Goal: Use online tool/utility

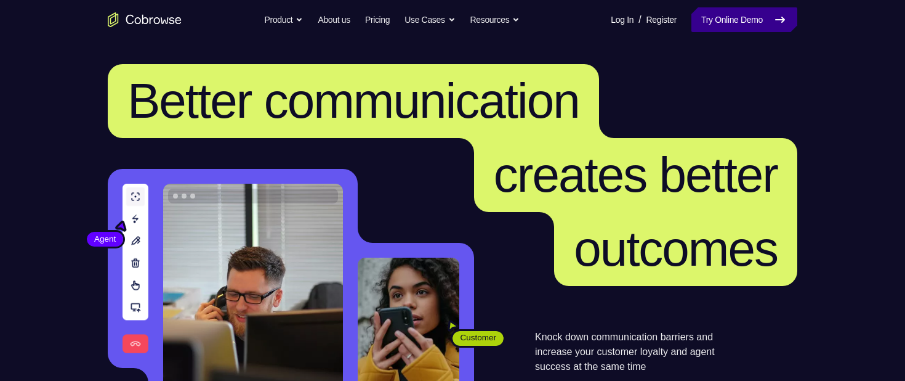
click at [732, 22] on link "Try Online Demo" at bounding box center [745, 19] width 106 height 25
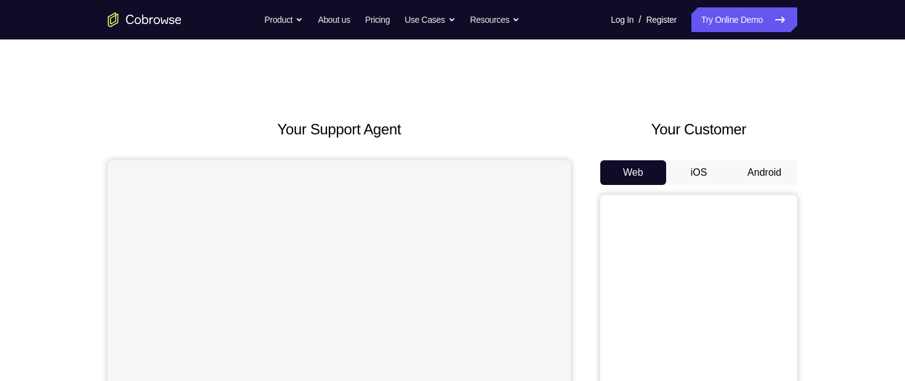
click at [761, 176] on button "Android" at bounding box center [765, 172] width 66 height 25
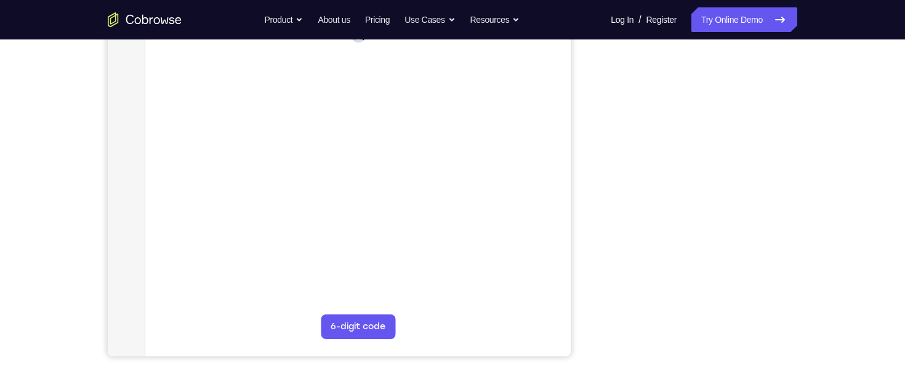
scroll to position [200, 0]
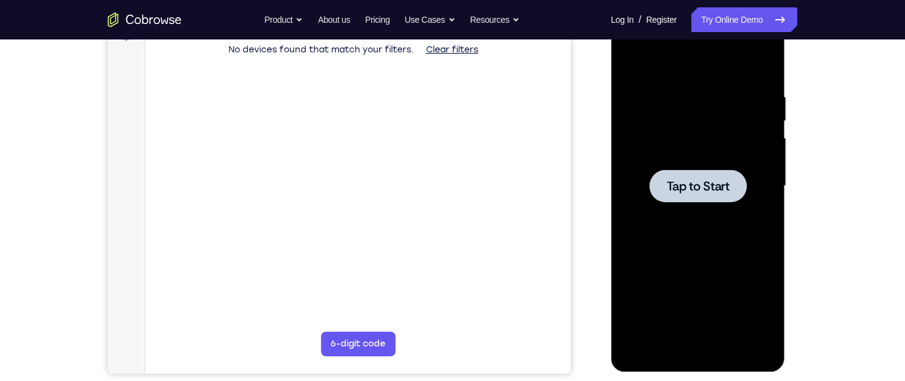
click at [714, 187] on span "Tap to Start" at bounding box center [697, 186] width 63 height 12
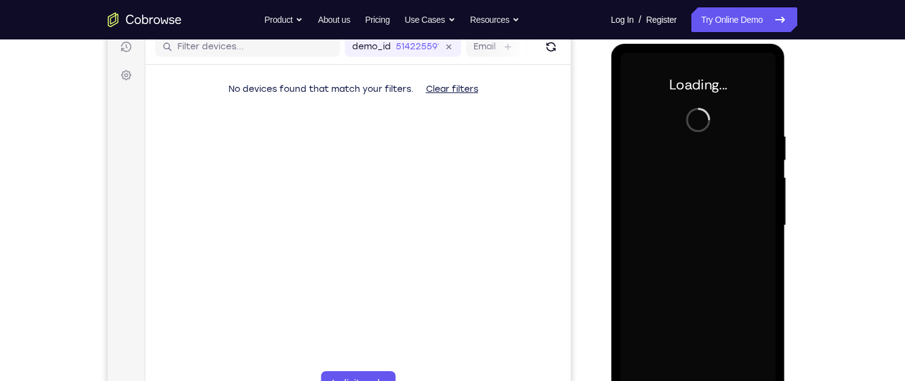
scroll to position [167, 0]
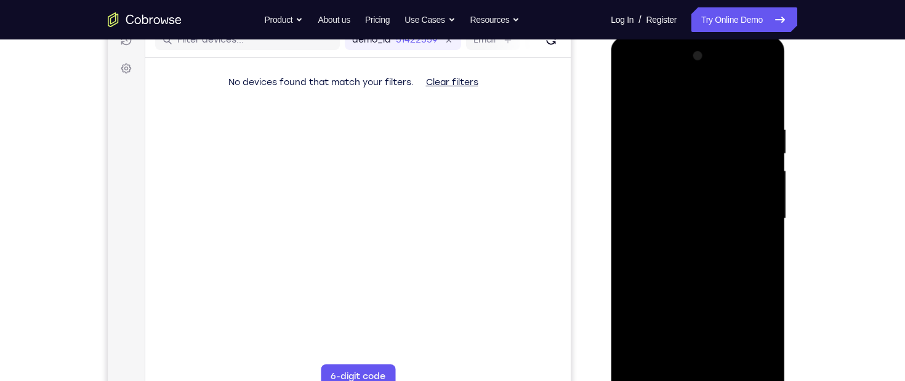
click at [714, 186] on div at bounding box center [697, 218] width 155 height 345
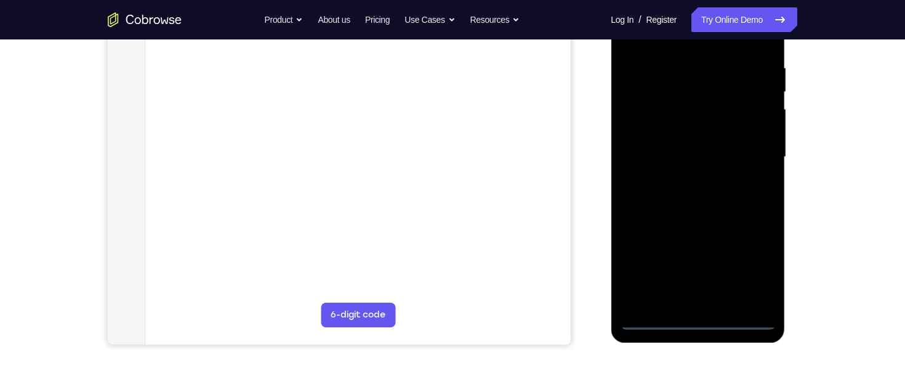
click at [697, 318] on div at bounding box center [697, 157] width 155 height 345
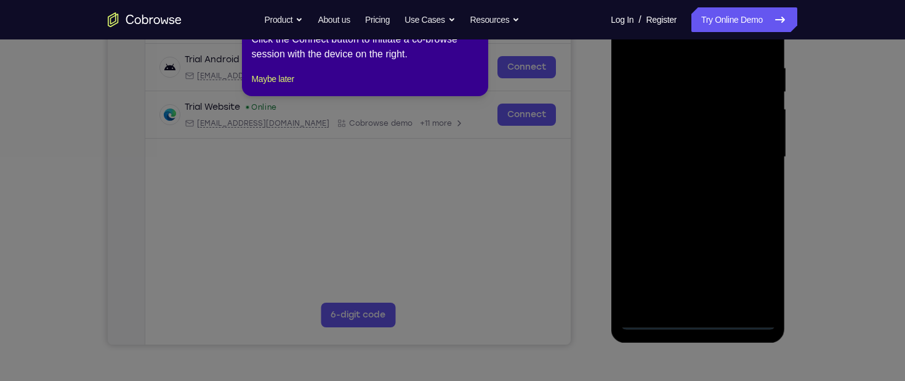
click at [751, 263] on icon at bounding box center [457, 190] width 915 height 381
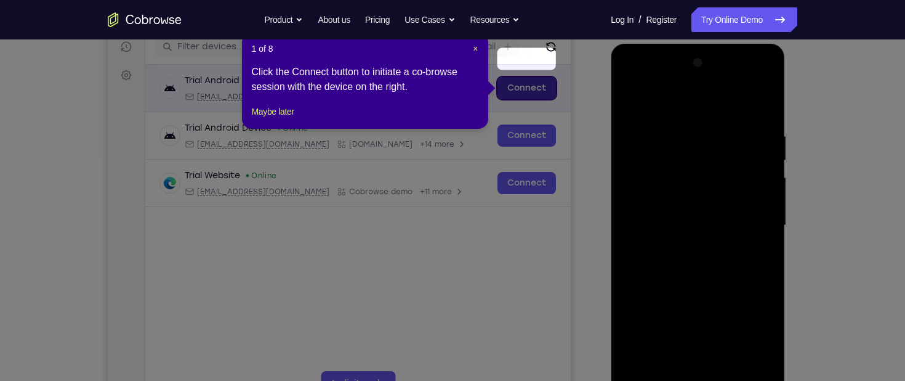
scroll to position [160, 0]
click at [478, 51] on span "×" at bounding box center [475, 49] width 5 height 10
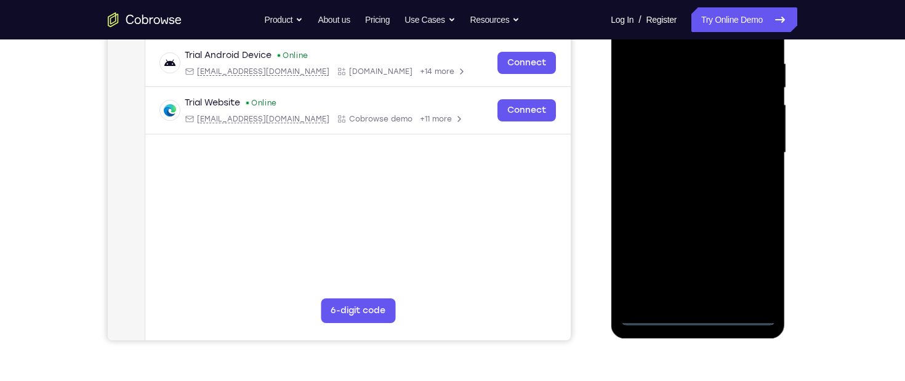
scroll to position [233, 0]
click at [746, 266] on div at bounding box center [697, 152] width 155 height 345
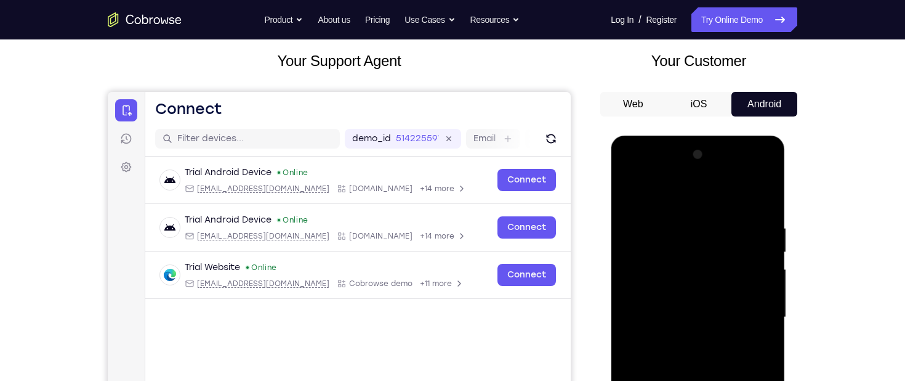
scroll to position [69, 0]
click at [673, 198] on div at bounding box center [697, 316] width 155 height 345
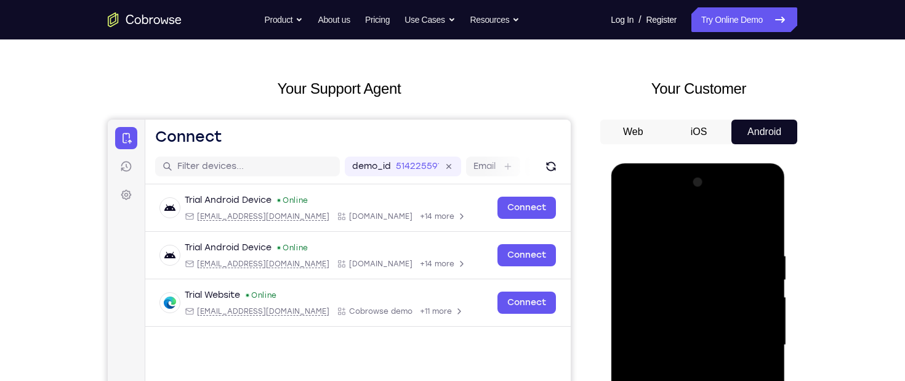
scroll to position [94, 0]
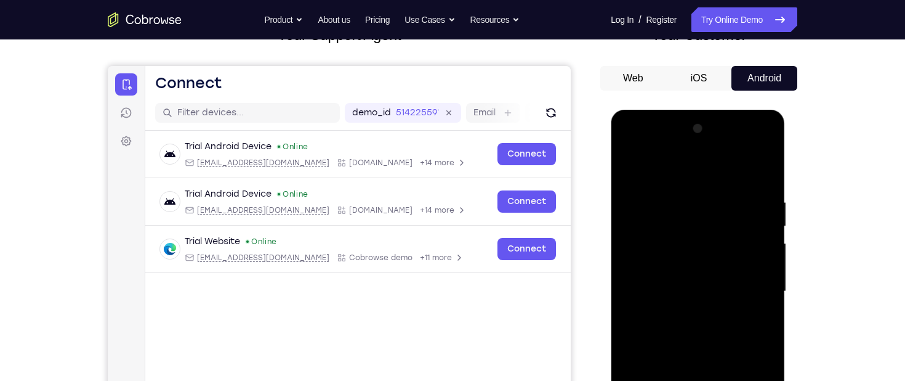
click at [750, 294] on div at bounding box center [697, 291] width 155 height 345
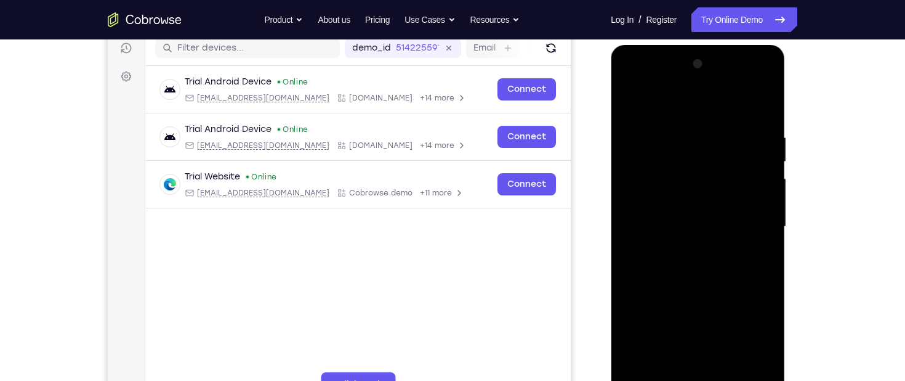
scroll to position [217, 0]
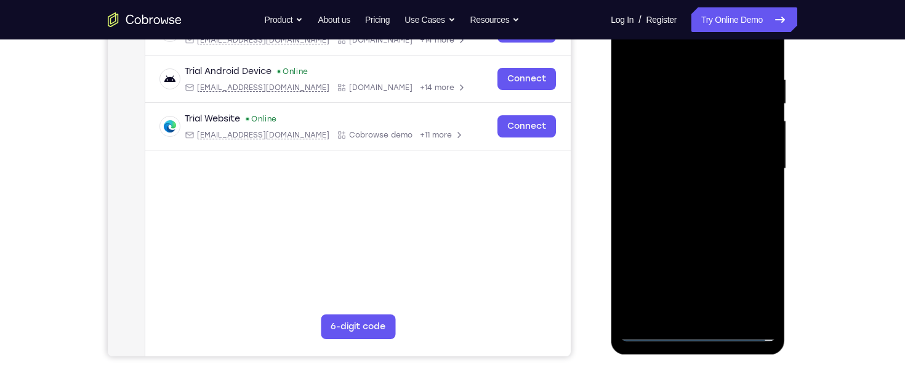
click at [684, 190] on div at bounding box center [697, 168] width 155 height 345
click at [689, 154] on div at bounding box center [697, 168] width 155 height 345
click at [689, 148] on div at bounding box center [697, 168] width 155 height 345
click at [693, 168] on div at bounding box center [697, 168] width 155 height 345
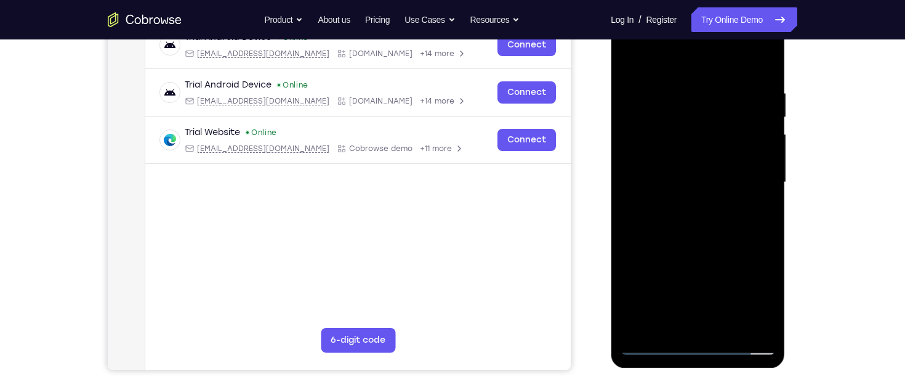
click at [716, 240] on div at bounding box center [697, 182] width 155 height 345
click at [727, 323] on div at bounding box center [697, 182] width 155 height 345
click at [708, 249] on div at bounding box center [697, 182] width 155 height 345
click at [679, 178] on div at bounding box center [697, 182] width 155 height 345
click at [702, 321] on div at bounding box center [697, 182] width 155 height 345
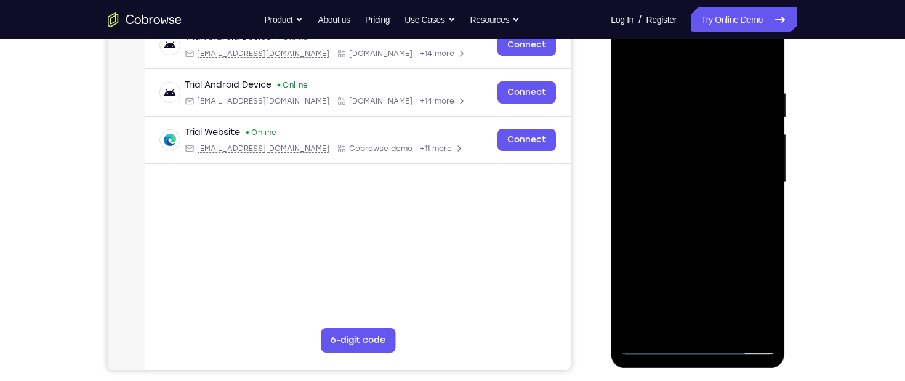
click at [718, 238] on div at bounding box center [697, 182] width 155 height 345
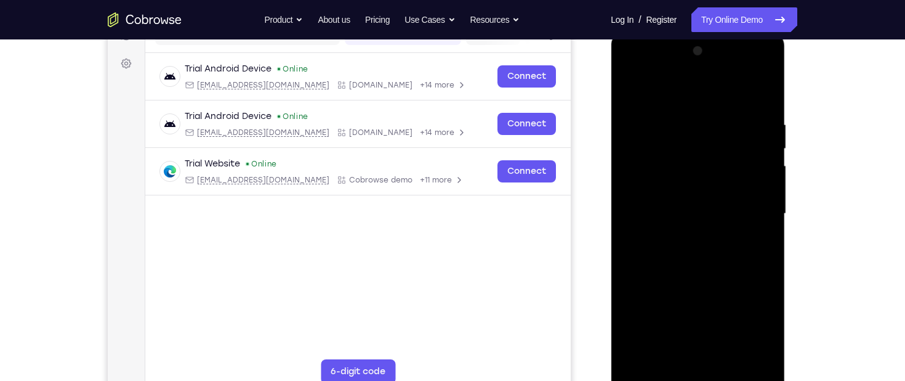
scroll to position [166, 0]
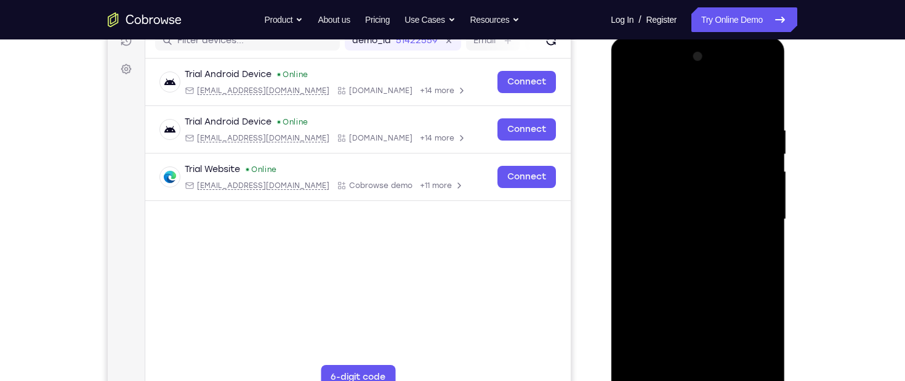
click at [686, 139] on div at bounding box center [697, 219] width 155 height 345
click at [702, 360] on div at bounding box center [697, 219] width 155 height 345
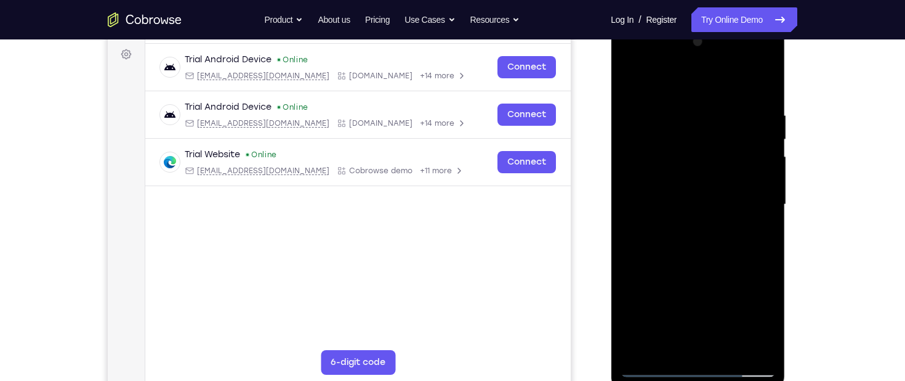
scroll to position [182, 0]
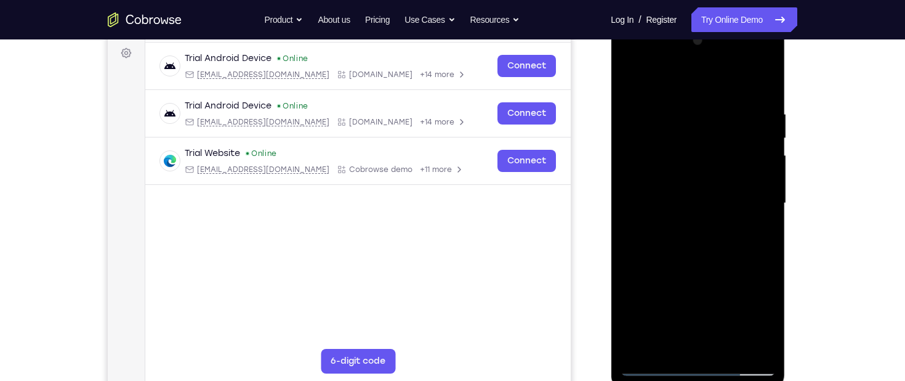
click at [679, 345] on div at bounding box center [697, 203] width 155 height 345
drag, startPoint x: 677, startPoint y: 320, endPoint x: 679, endPoint y: 200, distance: 120.1
click at [679, 200] on div at bounding box center [697, 203] width 155 height 345
click at [712, 344] on div at bounding box center [697, 203] width 155 height 345
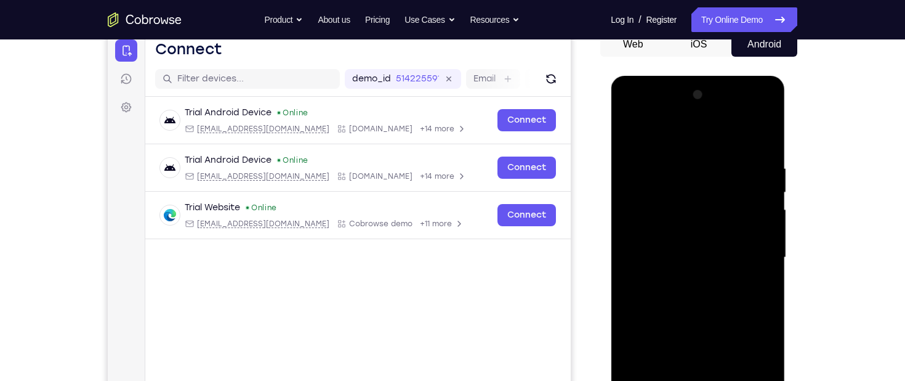
scroll to position [151, 0]
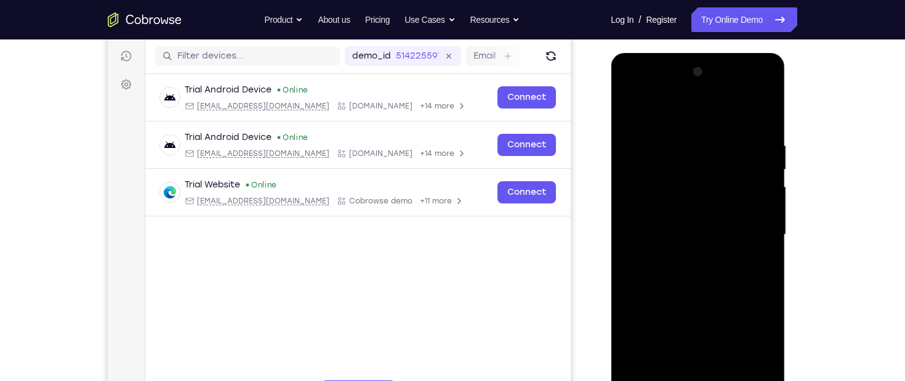
drag, startPoint x: 712, startPoint y: 376, endPoint x: 709, endPoint y: 187, distance: 189.1
drag, startPoint x: 98, startPoint y: 134, endPoint x: 607, endPoint y: 309, distance: 538.8
click at [584, 297] on div "Your Support Agent Your Customer Web iOS Android" at bounding box center [453, 194] width 690 height 455
drag, startPoint x: 666, startPoint y: 331, endPoint x: 661, endPoint y: 178, distance: 153.4
click at [661, 178] on div at bounding box center [697, 234] width 155 height 345
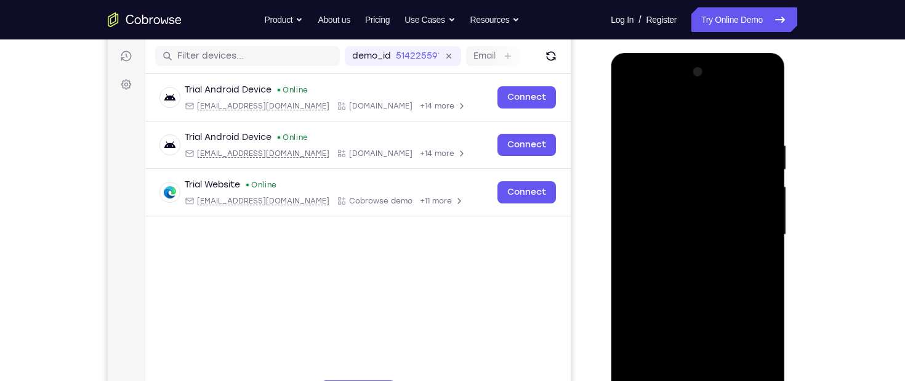
drag, startPoint x: 700, startPoint y: 323, endPoint x: 693, endPoint y: 215, distance: 108.0
click at [693, 215] on div at bounding box center [697, 234] width 155 height 345
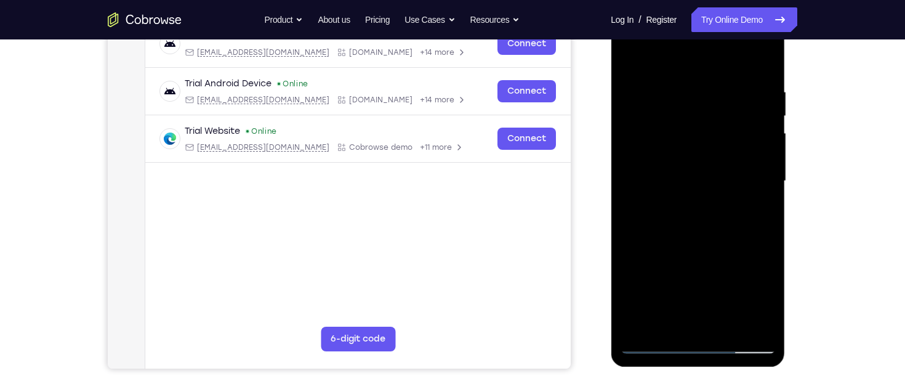
scroll to position [166, 0]
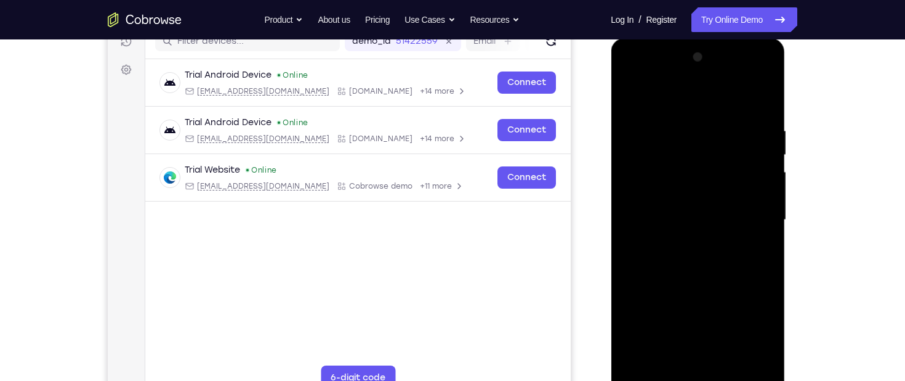
drag, startPoint x: 690, startPoint y: 291, endPoint x: 689, endPoint y: 207, distance: 83.8
click at [689, 207] on div at bounding box center [697, 219] width 155 height 345
click at [644, 373] on div at bounding box center [697, 219] width 155 height 345
click at [653, 209] on div at bounding box center [697, 219] width 155 height 345
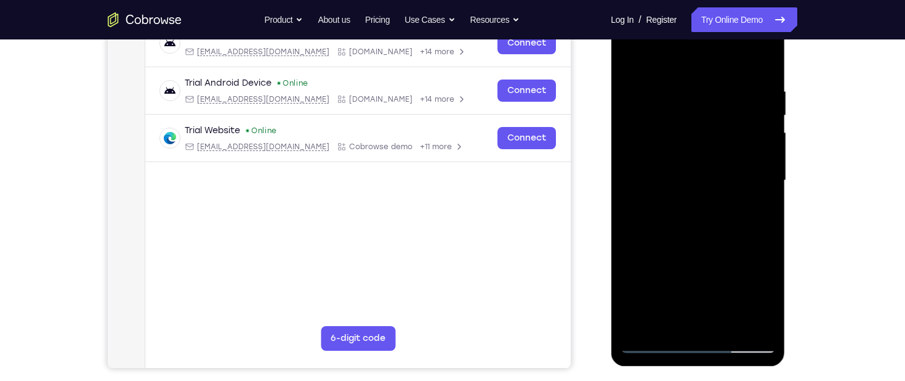
click at [753, 322] on div at bounding box center [697, 180] width 155 height 345
click at [651, 345] on div at bounding box center [697, 180] width 155 height 345
click at [652, 165] on div at bounding box center [697, 180] width 155 height 345
click at [761, 239] on div at bounding box center [697, 180] width 155 height 345
click at [649, 346] on div at bounding box center [697, 180] width 155 height 345
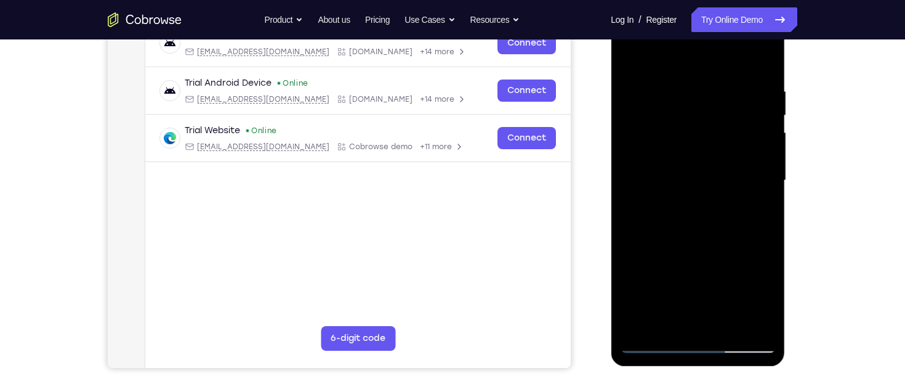
click at [655, 345] on div at bounding box center [697, 180] width 155 height 345
click at [666, 319] on div at bounding box center [697, 180] width 155 height 345
click at [673, 280] on div at bounding box center [697, 180] width 155 height 345
click at [639, 274] on div at bounding box center [697, 180] width 155 height 345
click at [693, 325] on div at bounding box center [697, 180] width 155 height 345
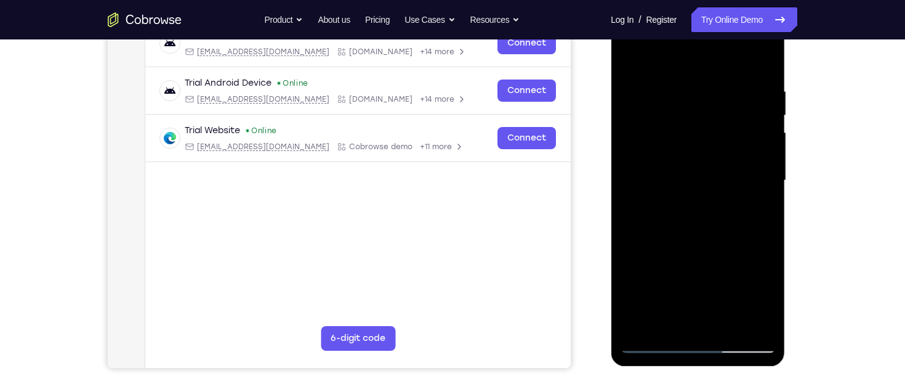
click at [669, 300] on div at bounding box center [697, 180] width 155 height 345
click at [668, 275] on div at bounding box center [697, 180] width 155 height 345
click at [724, 278] on div at bounding box center [697, 180] width 155 height 345
click at [689, 276] on div at bounding box center [697, 180] width 155 height 345
click at [696, 326] on div at bounding box center [697, 180] width 155 height 345
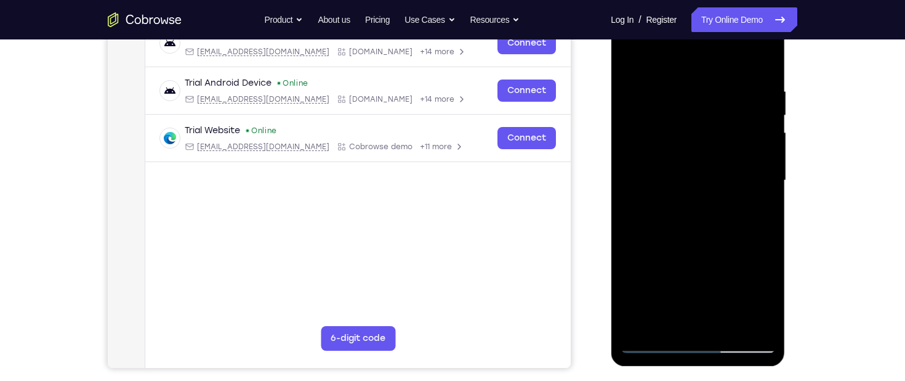
click at [657, 275] on div at bounding box center [697, 180] width 155 height 345
click at [642, 277] on div at bounding box center [697, 180] width 155 height 345
click at [713, 273] on div at bounding box center [697, 180] width 155 height 345
click at [669, 296] on div at bounding box center [697, 180] width 155 height 345
click at [696, 323] on div at bounding box center [697, 180] width 155 height 345
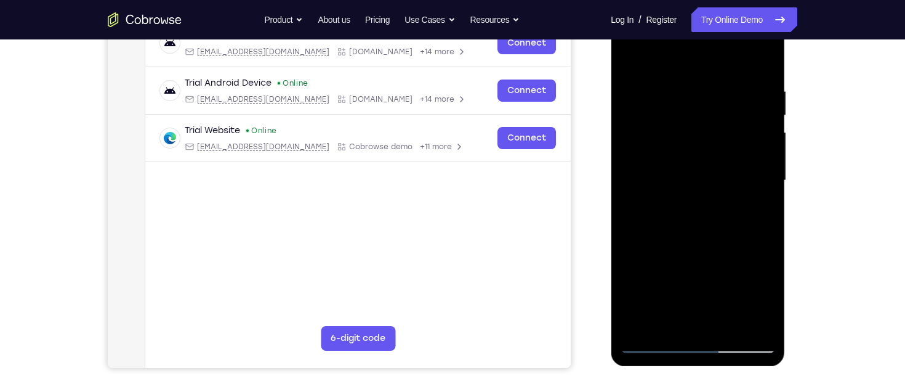
click at [710, 300] on div at bounding box center [697, 180] width 155 height 345
click at [698, 280] on div at bounding box center [697, 180] width 155 height 345
click at [676, 280] on div at bounding box center [697, 180] width 155 height 345
click at [697, 278] on div at bounding box center [697, 180] width 155 height 345
click at [739, 278] on div at bounding box center [697, 180] width 155 height 345
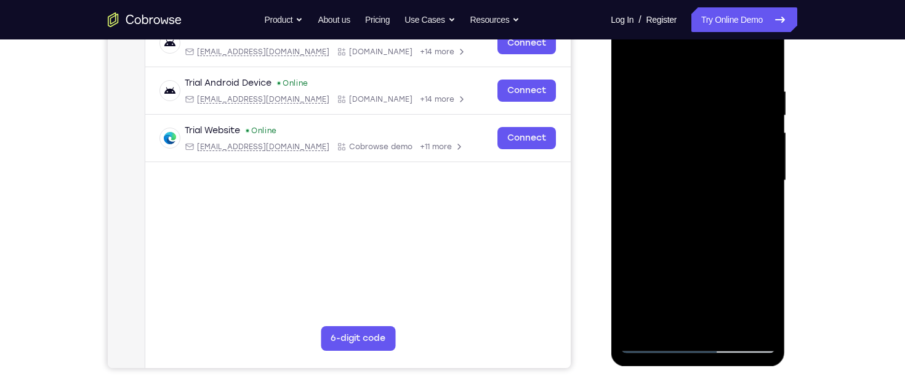
click at [706, 275] on div at bounding box center [697, 180] width 155 height 345
click at [754, 255] on div at bounding box center [697, 180] width 155 height 345
click at [699, 277] on div at bounding box center [697, 180] width 155 height 345
click at [721, 279] on div at bounding box center [697, 180] width 155 height 345
click at [702, 278] on div at bounding box center [697, 180] width 155 height 345
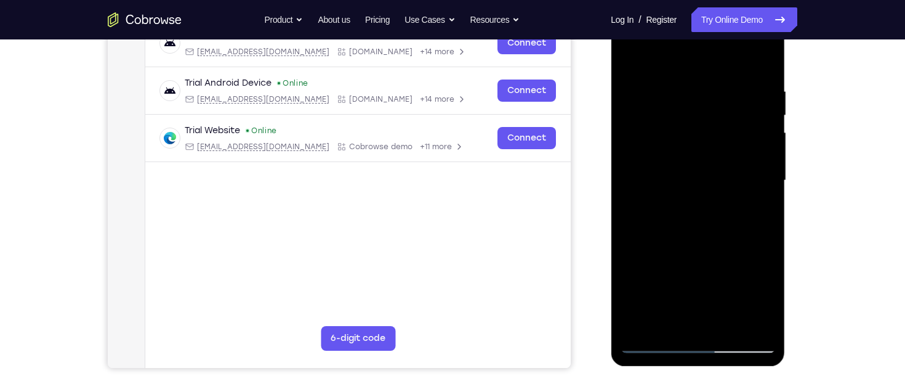
click at [710, 278] on div at bounding box center [697, 180] width 155 height 345
click at [697, 317] on div at bounding box center [697, 180] width 155 height 345
click at [716, 280] on div at bounding box center [697, 180] width 155 height 345
click at [710, 254] on div at bounding box center [697, 180] width 155 height 345
click at [748, 297] on div at bounding box center [697, 180] width 155 height 345
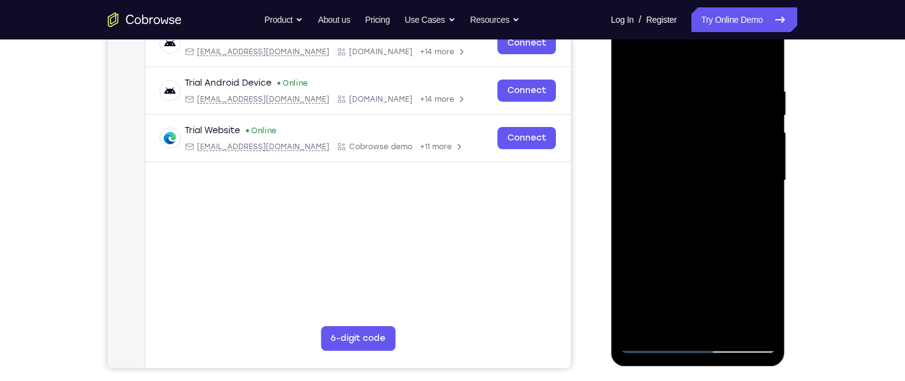
click at [684, 297] on div at bounding box center [697, 180] width 155 height 345
click at [695, 327] on div at bounding box center [697, 180] width 155 height 345
click at [710, 260] on div at bounding box center [697, 180] width 155 height 345
click at [686, 274] on div at bounding box center [697, 180] width 155 height 345
click at [682, 296] on div at bounding box center [697, 180] width 155 height 345
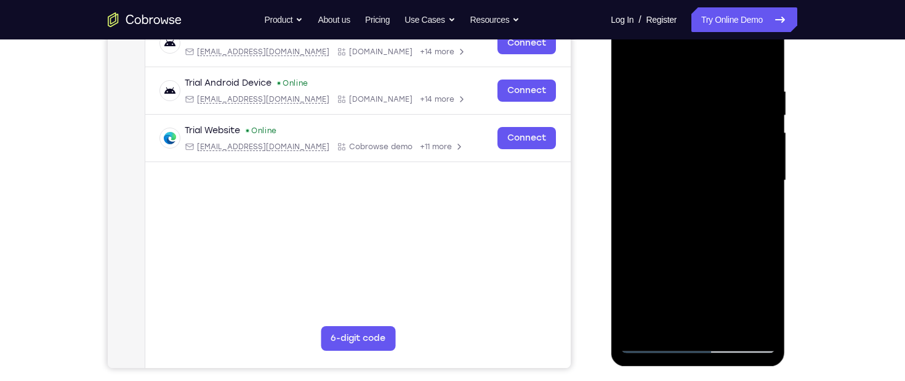
click at [687, 320] on div at bounding box center [697, 180] width 155 height 345
click at [737, 254] on div at bounding box center [697, 180] width 155 height 345
click at [653, 277] on div at bounding box center [697, 180] width 155 height 345
click at [671, 296] on div at bounding box center [697, 180] width 155 height 345
click at [698, 322] on div at bounding box center [697, 180] width 155 height 345
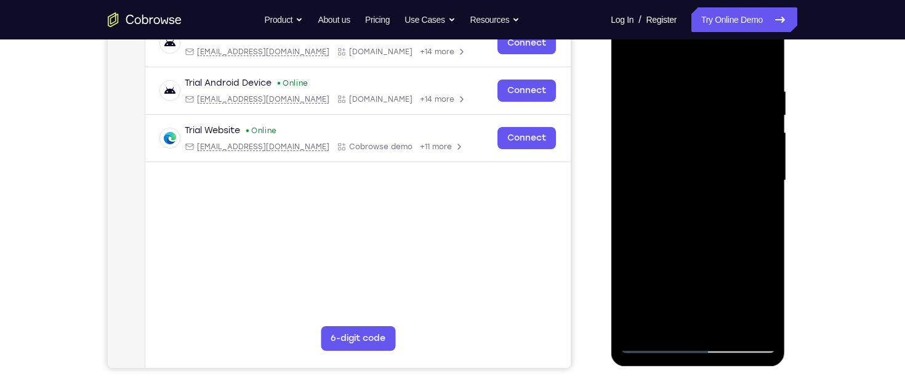
click at [710, 297] on div at bounding box center [697, 180] width 155 height 345
click at [752, 275] on div at bounding box center [697, 180] width 155 height 345
click at [686, 278] on div at bounding box center [697, 180] width 155 height 345
click at [727, 252] on div at bounding box center [697, 180] width 155 height 345
click at [711, 319] on div at bounding box center [697, 180] width 155 height 345
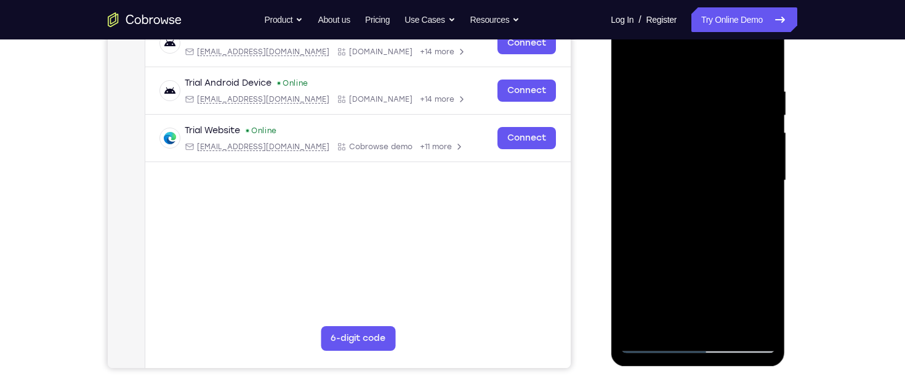
click at [724, 253] on div at bounding box center [697, 180] width 155 height 345
click at [653, 283] on div at bounding box center [697, 180] width 155 height 345
click at [671, 275] on div at bounding box center [697, 180] width 155 height 345
click at [671, 255] on div at bounding box center [697, 180] width 155 height 345
click at [683, 302] on div at bounding box center [697, 180] width 155 height 345
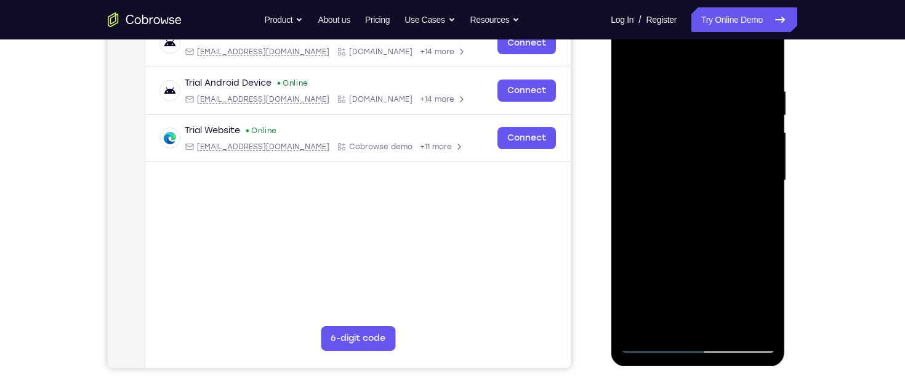
click at [686, 319] on div at bounding box center [697, 180] width 155 height 345
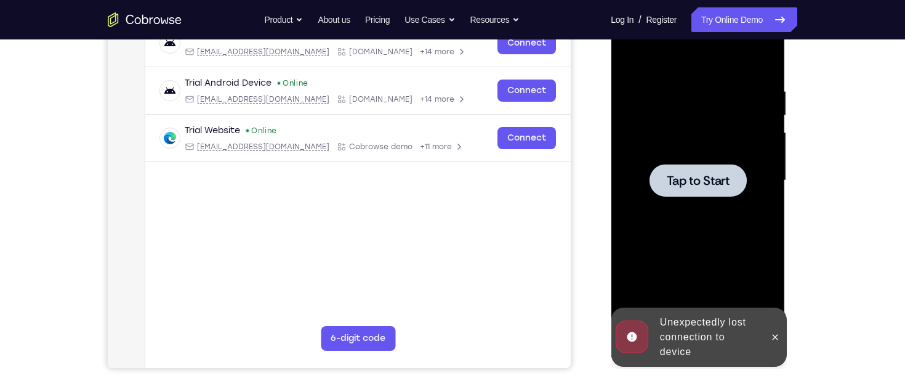
click at [672, 174] on span "Tap to Start" at bounding box center [697, 180] width 63 height 12
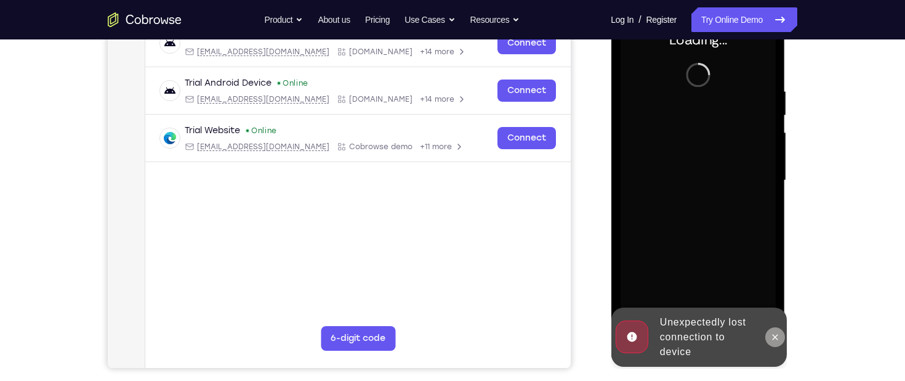
drag, startPoint x: 774, startPoint y: 331, endPoint x: 1446, endPoint y: 114, distance: 706.8
click at [774, 332] on icon at bounding box center [775, 337] width 10 height 10
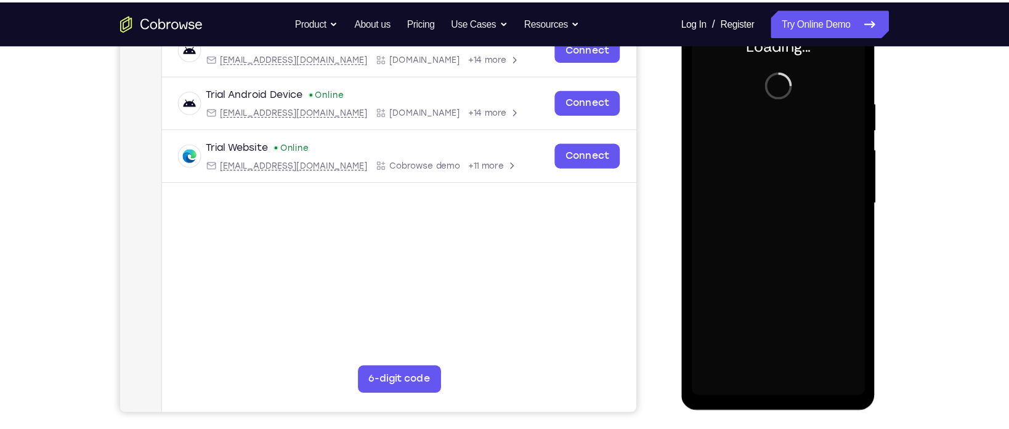
scroll to position [0, 0]
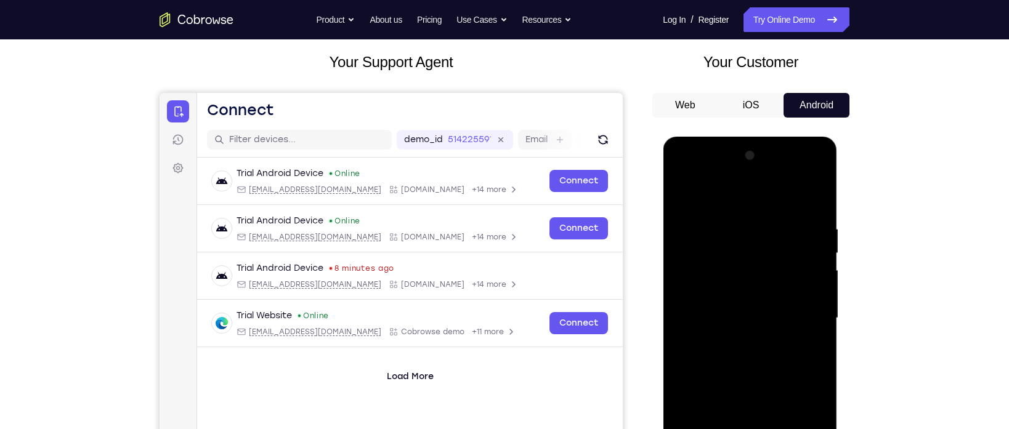
drag, startPoint x: 814, startPoint y: 2, endPoint x: 653, endPoint y: 192, distance: 248.7
click at [634, 176] on div "Your Support Agent Your Customer Web iOS Android" at bounding box center [505, 278] width 690 height 455
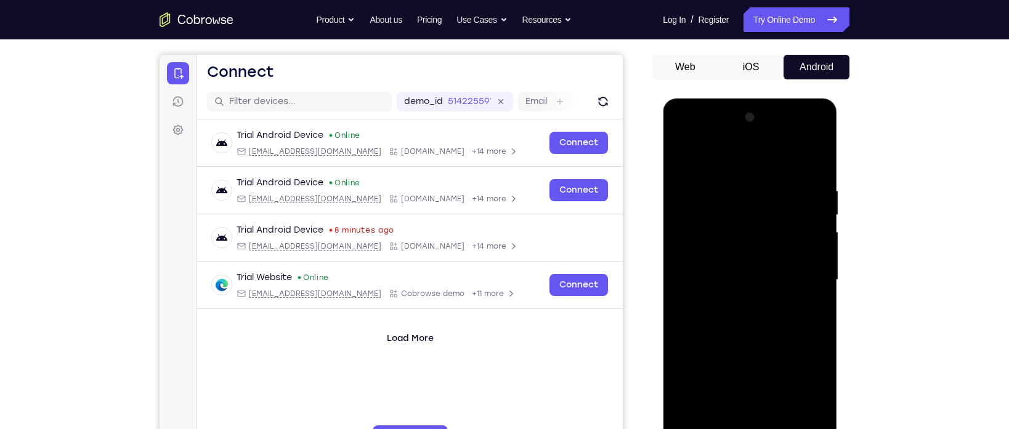
scroll to position [141, 0]
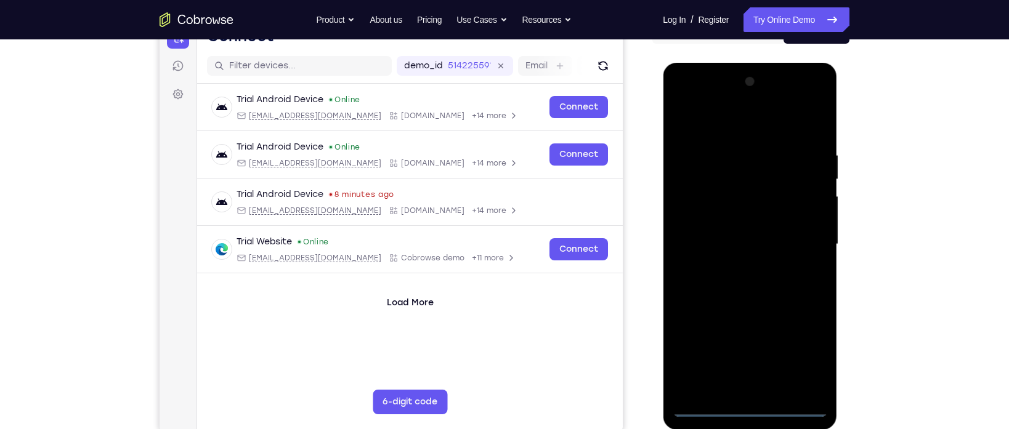
click at [754, 380] on div at bounding box center [749, 244] width 155 height 345
click at [804, 347] on div at bounding box center [749, 244] width 155 height 345
click at [724, 127] on div at bounding box center [749, 244] width 155 height 345
click at [801, 240] on div at bounding box center [749, 244] width 155 height 345
click at [740, 269] on div at bounding box center [749, 244] width 155 height 345
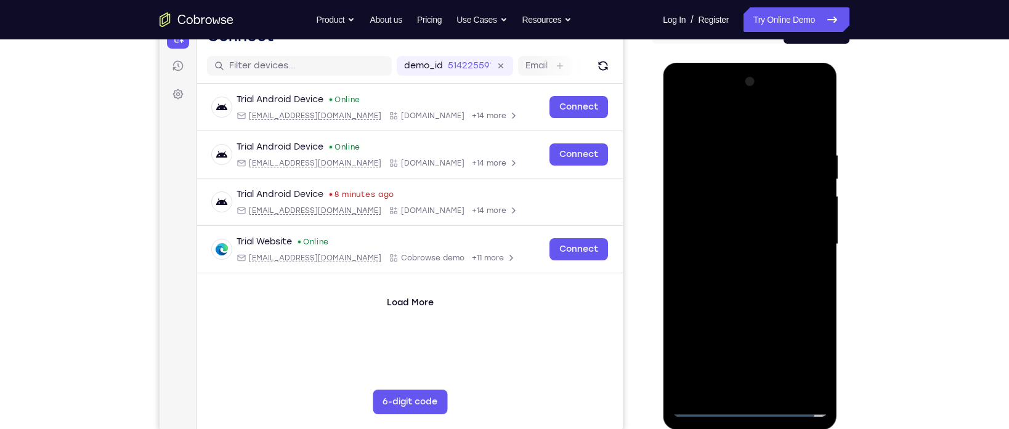
click at [739, 234] on div at bounding box center [749, 244] width 155 height 345
click at [740, 224] on div at bounding box center [749, 244] width 155 height 345
click at [806, 218] on div at bounding box center [749, 244] width 155 height 345
click at [811, 218] on div at bounding box center [749, 244] width 155 height 345
click at [745, 244] on div at bounding box center [749, 244] width 155 height 345
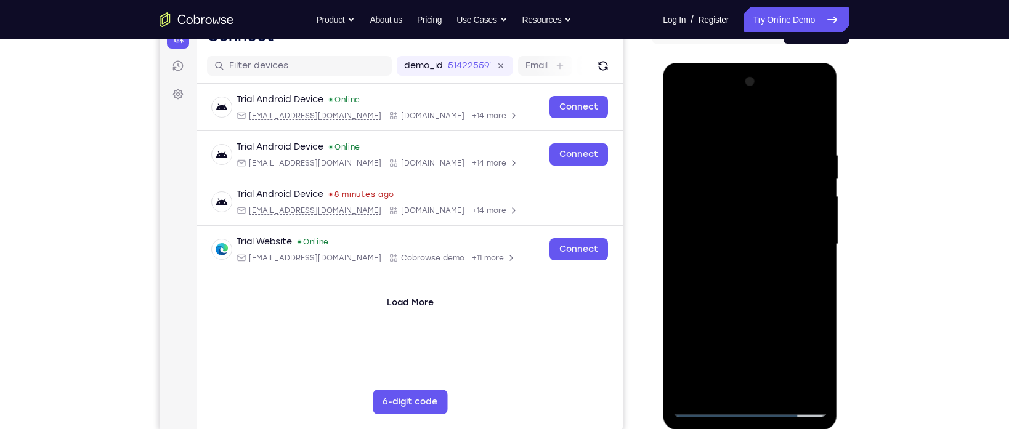
click at [740, 288] on div at bounding box center [749, 244] width 155 height 345
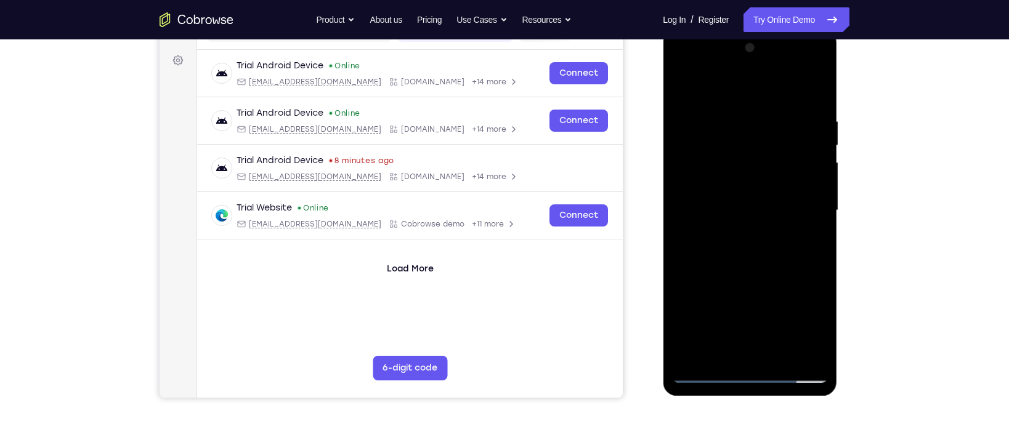
scroll to position [177, 0]
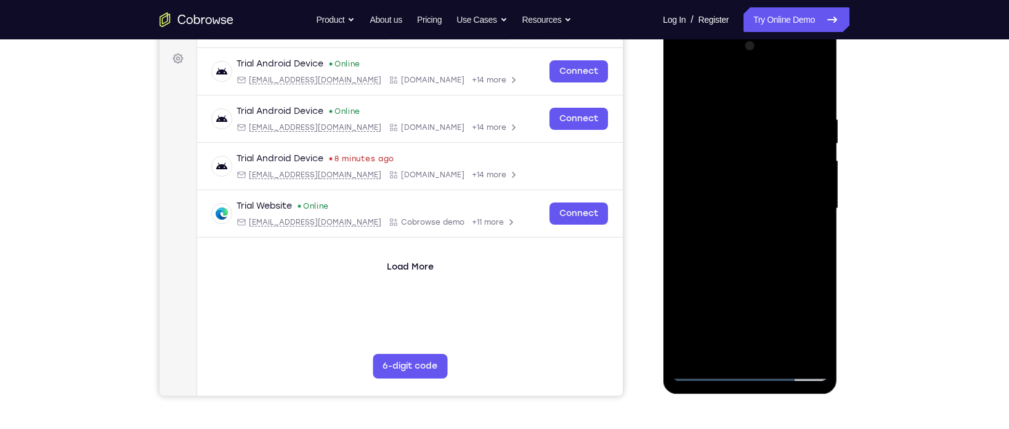
click at [748, 267] on div at bounding box center [749, 208] width 155 height 345
click at [784, 357] on div at bounding box center [749, 208] width 155 height 345
click at [759, 271] on div at bounding box center [749, 208] width 155 height 345
click at [708, 202] on div at bounding box center [749, 208] width 155 height 345
click at [729, 348] on div at bounding box center [749, 208] width 155 height 345
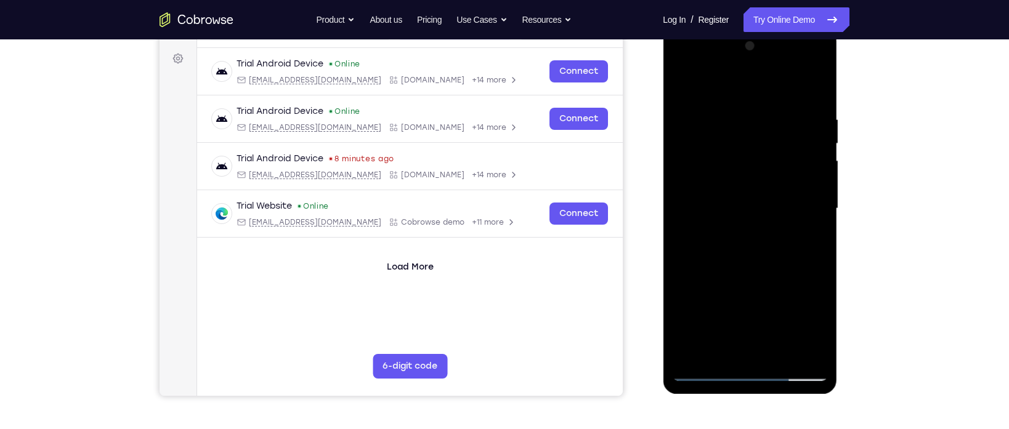
click at [771, 262] on div at bounding box center [749, 208] width 155 height 345
drag, startPoint x: 737, startPoint y: 310, endPoint x: 738, endPoint y: 116, distance: 193.4
click at [738, 116] on div at bounding box center [749, 208] width 155 height 345
click at [718, 93] on div at bounding box center [749, 208] width 155 height 345
click at [746, 348] on div at bounding box center [749, 208] width 155 height 345
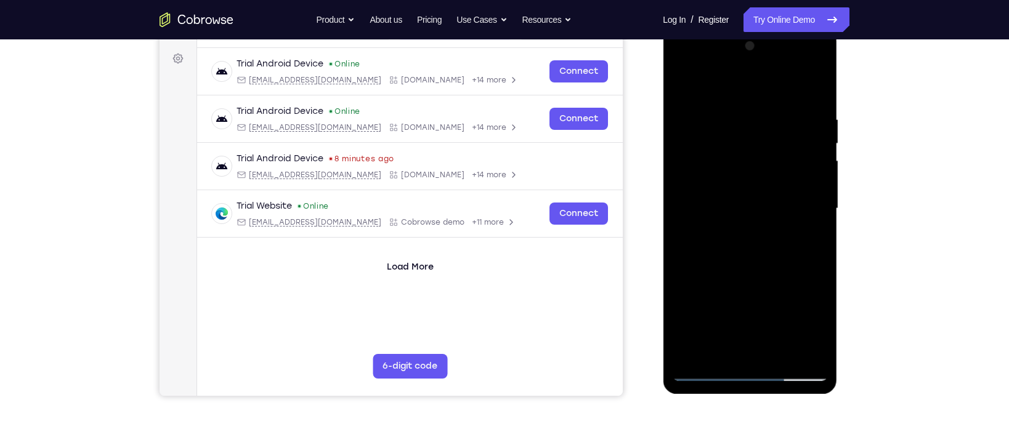
drag, startPoint x: 761, startPoint y: 355, endPoint x: 726, endPoint y: 116, distance: 241.5
click at [726, 116] on div at bounding box center [749, 208] width 155 height 345
drag, startPoint x: 737, startPoint y: 277, endPoint x: 732, endPoint y: 168, distance: 109.1
click at [732, 168] on div at bounding box center [749, 208] width 155 height 345
drag, startPoint x: 747, startPoint y: 318, endPoint x: 742, endPoint y: 171, distance: 147.3
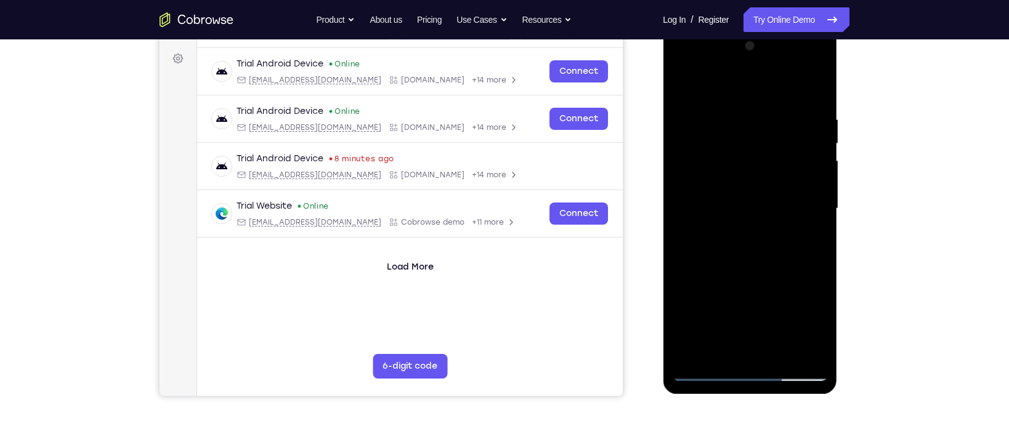
click at [742, 171] on div at bounding box center [749, 208] width 155 height 345
click at [687, 334] on div at bounding box center [749, 208] width 155 height 345
click at [713, 191] on div at bounding box center [749, 208] width 155 height 345
click at [807, 350] on div at bounding box center [749, 208] width 155 height 345
click at [709, 372] on div at bounding box center [749, 208] width 155 height 345
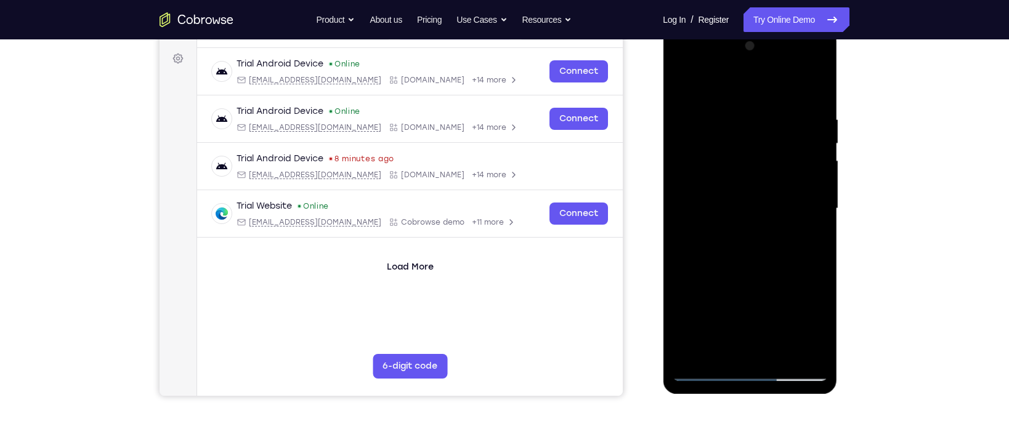
click at [734, 160] on div at bounding box center [749, 208] width 155 height 345
click at [814, 262] on div at bounding box center [749, 208] width 155 height 345
click at [705, 373] on div at bounding box center [749, 208] width 155 height 345
click at [718, 349] on div at bounding box center [749, 208] width 155 height 345
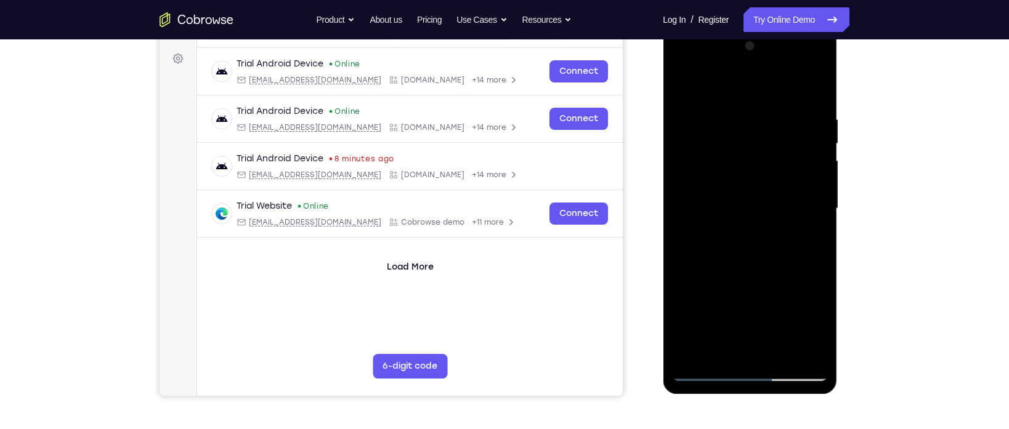
click at [752, 303] on div at bounding box center [749, 208] width 155 height 345
click at [735, 305] on div at bounding box center [749, 208] width 155 height 345
click at [787, 304] on div at bounding box center [749, 208] width 155 height 345
click at [773, 275] on div at bounding box center [749, 208] width 155 height 345
click at [788, 304] on div at bounding box center [749, 208] width 155 height 345
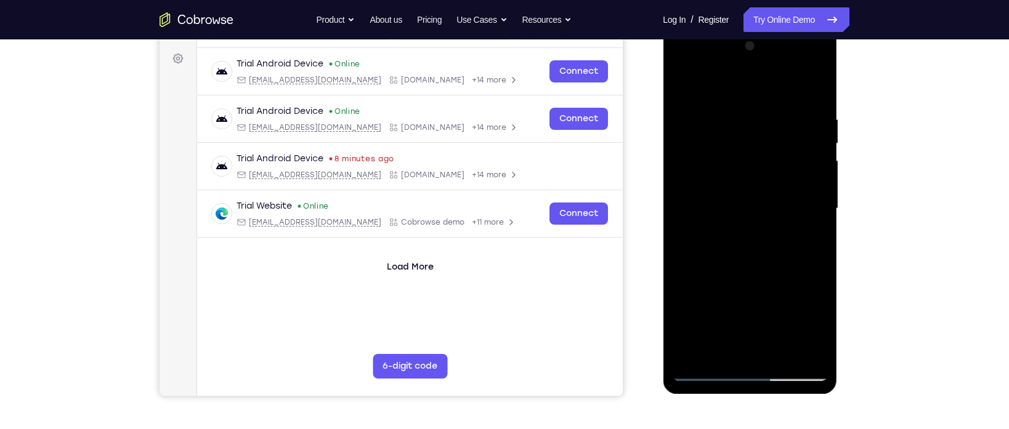
click at [762, 352] on div at bounding box center [749, 208] width 155 height 345
click at [751, 308] on div at bounding box center [749, 208] width 155 height 345
click at [738, 308] on div at bounding box center [749, 208] width 155 height 345
click at [747, 306] on div at bounding box center [749, 208] width 155 height 345
click at [791, 305] on div at bounding box center [749, 208] width 155 height 345
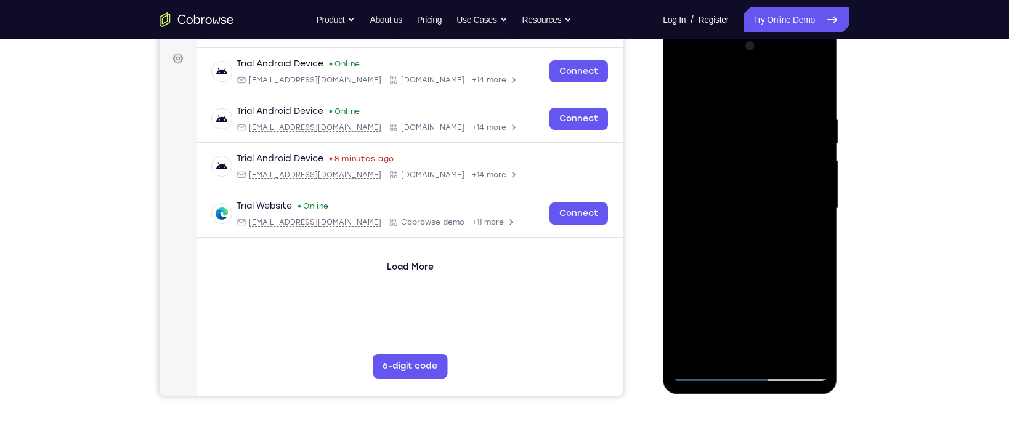
click at [760, 307] on div at bounding box center [749, 208] width 155 height 345
click at [801, 287] on div at bounding box center [749, 208] width 155 height 345
click at [748, 307] on div at bounding box center [749, 208] width 155 height 345
click at [753, 263] on div at bounding box center [749, 208] width 155 height 345
click at [763, 306] on div at bounding box center [749, 208] width 155 height 345
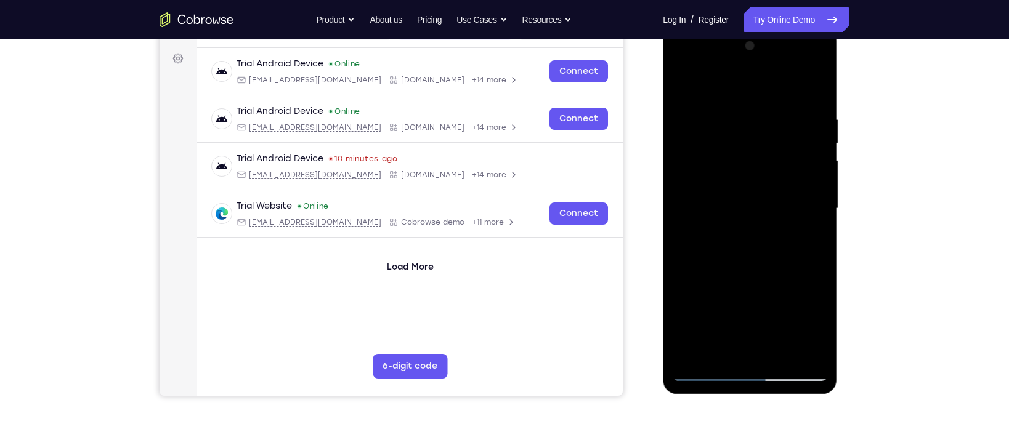
click at [788, 282] on div at bounding box center [749, 208] width 155 height 345
click at [737, 305] on div at bounding box center [749, 208] width 155 height 345
click at [697, 286] on div at bounding box center [749, 208] width 155 height 345
click at [745, 349] on div at bounding box center [749, 208] width 155 height 345
click at [763, 331] on div at bounding box center [749, 208] width 155 height 345
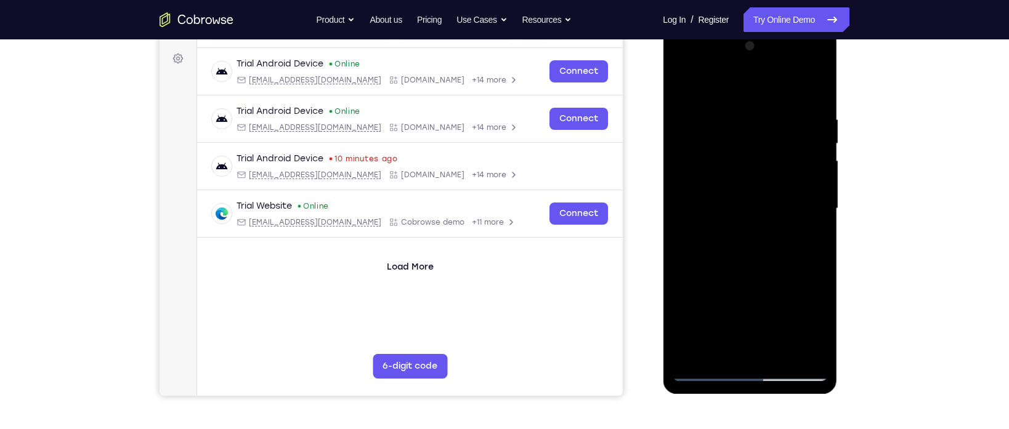
click at [779, 300] on div at bounding box center [749, 208] width 155 height 345
click at [746, 308] on div at bounding box center [749, 208] width 155 height 345
click at [750, 346] on div at bounding box center [749, 208] width 155 height 345
click at [777, 286] on div at bounding box center [749, 208] width 155 height 345
click at [716, 308] on div at bounding box center [749, 208] width 155 height 345
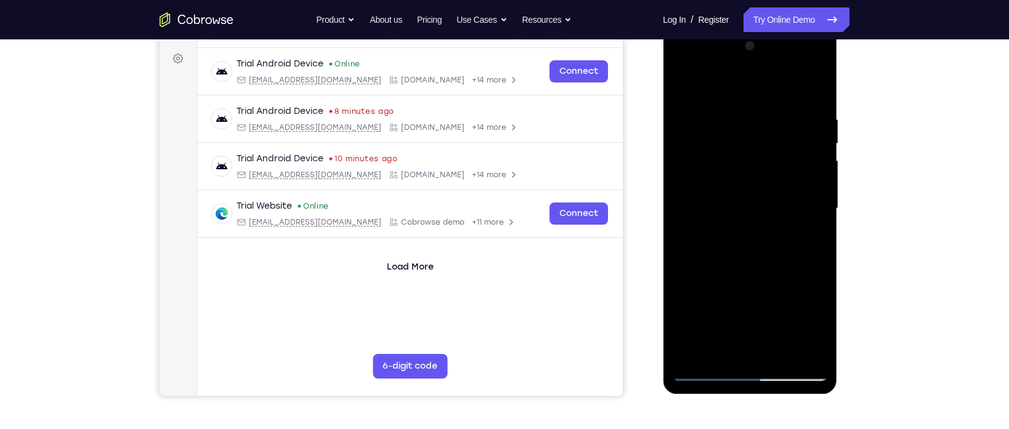
click at [821, 328] on div at bounding box center [749, 208] width 155 height 345
click at [777, 282] on div at bounding box center [749, 208] width 155 height 345
click at [726, 333] on div at bounding box center [749, 208] width 155 height 345
click at [758, 328] on div at bounding box center [749, 208] width 155 height 345
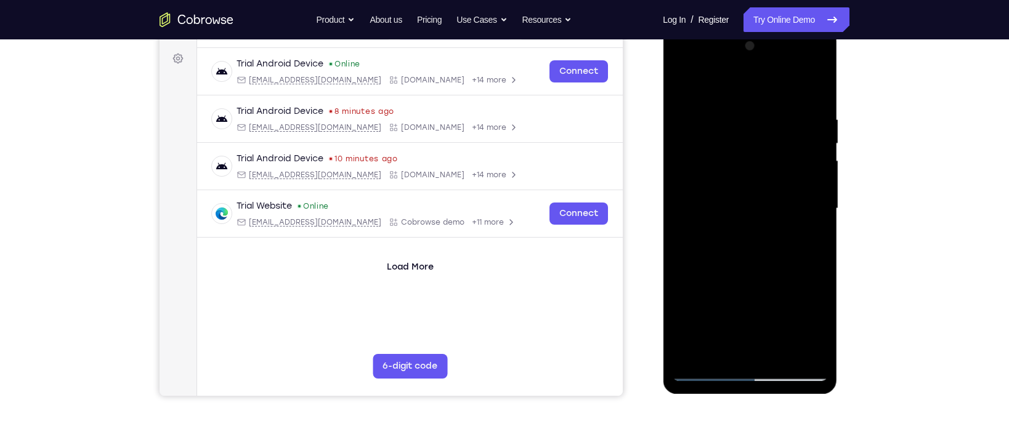
click at [803, 284] on div at bounding box center [749, 208] width 155 height 345
click at [704, 372] on div at bounding box center [749, 208] width 155 height 345
click at [707, 380] on div at bounding box center [749, 208] width 155 height 345
click at [777, 350] on div at bounding box center [749, 208] width 155 height 345
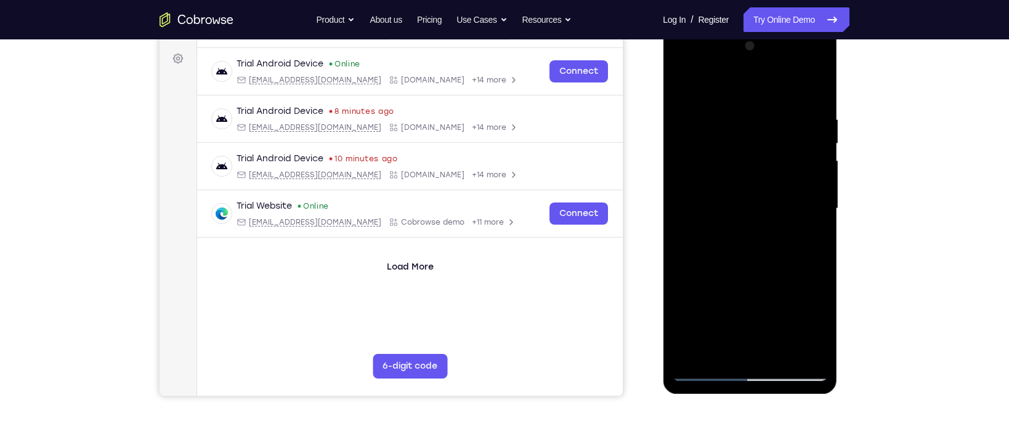
scroll to position [197, 0]
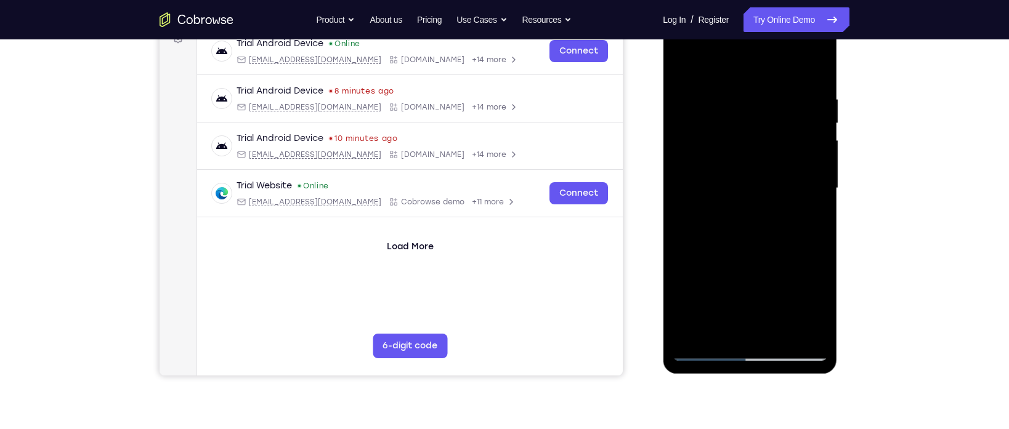
drag, startPoint x: 59, startPoint y: 209, endPoint x: 657, endPoint y: 201, distance: 598.1
click at [657, 201] on div at bounding box center [750, 187] width 197 height 379
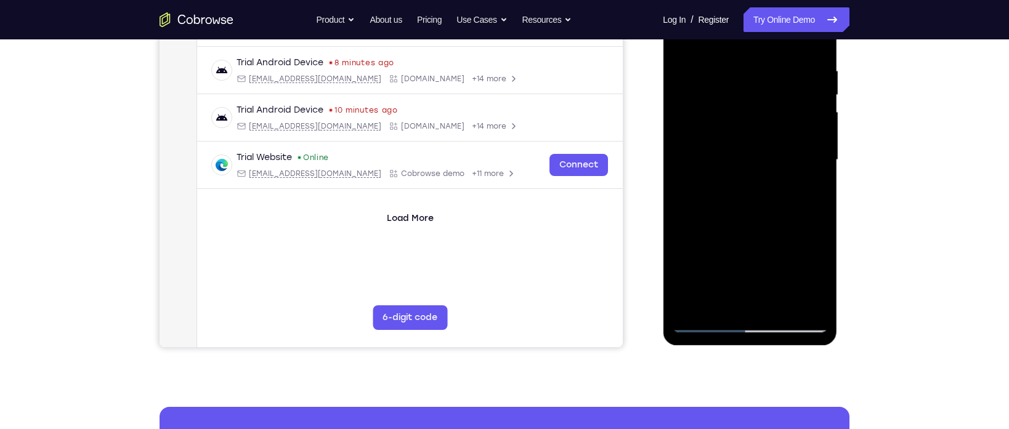
click at [700, 322] on div at bounding box center [749, 160] width 155 height 345
click at [727, 67] on div at bounding box center [749, 160] width 155 height 345
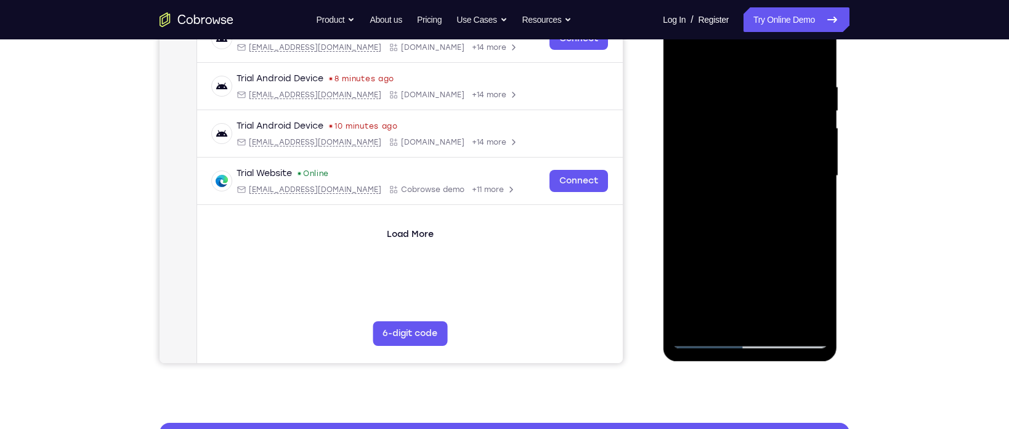
scroll to position [209, 0]
click at [814, 155] on div at bounding box center [749, 176] width 155 height 345
click at [803, 139] on div at bounding box center [749, 176] width 155 height 345
click at [811, 60] on div at bounding box center [749, 176] width 155 height 345
click at [814, 57] on div at bounding box center [749, 176] width 155 height 345
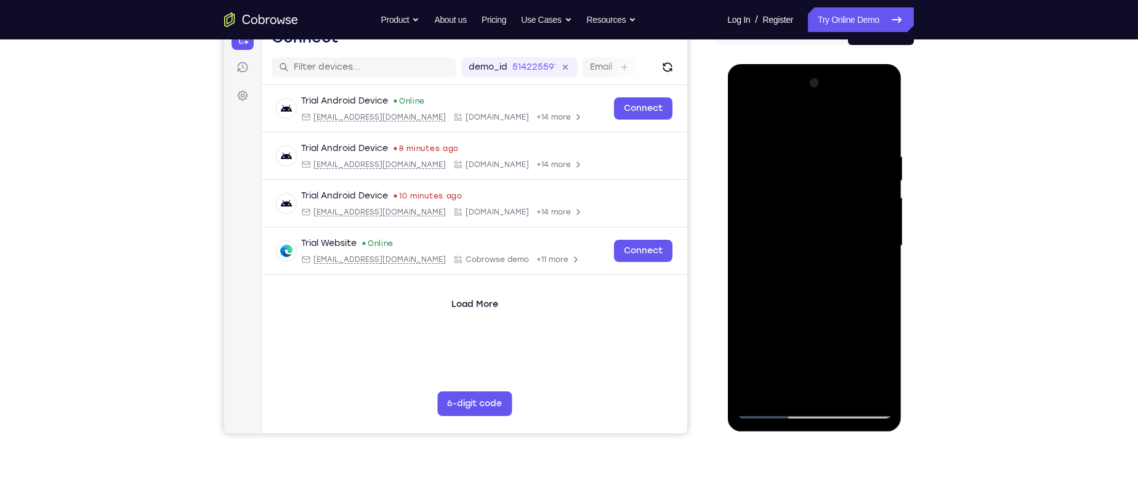
scroll to position [137, 0]
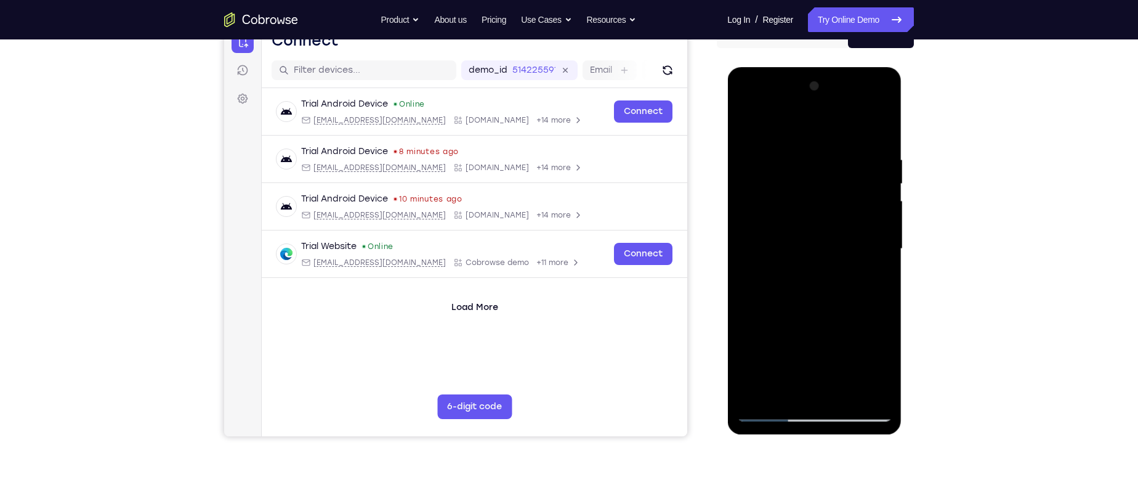
click at [809, 108] on div at bounding box center [814, 248] width 155 height 345
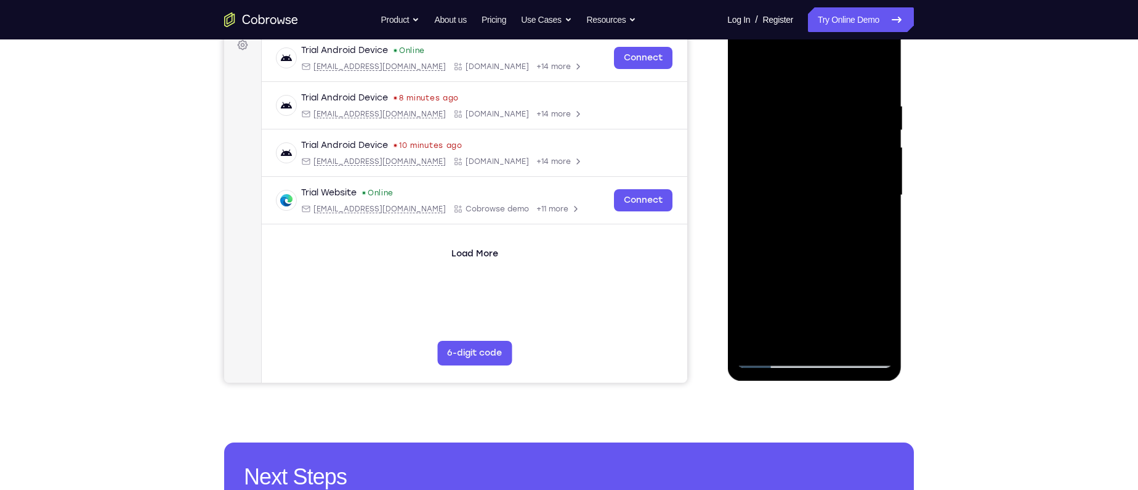
click at [773, 360] on div at bounding box center [814, 195] width 155 height 345
click at [801, 94] on div at bounding box center [814, 195] width 155 height 345
click at [914, 113] on div "Your Support Agent Your Customer Web iOS Android Next Steps We’d be happy to gi…" at bounding box center [569, 255] width 1138 height 812
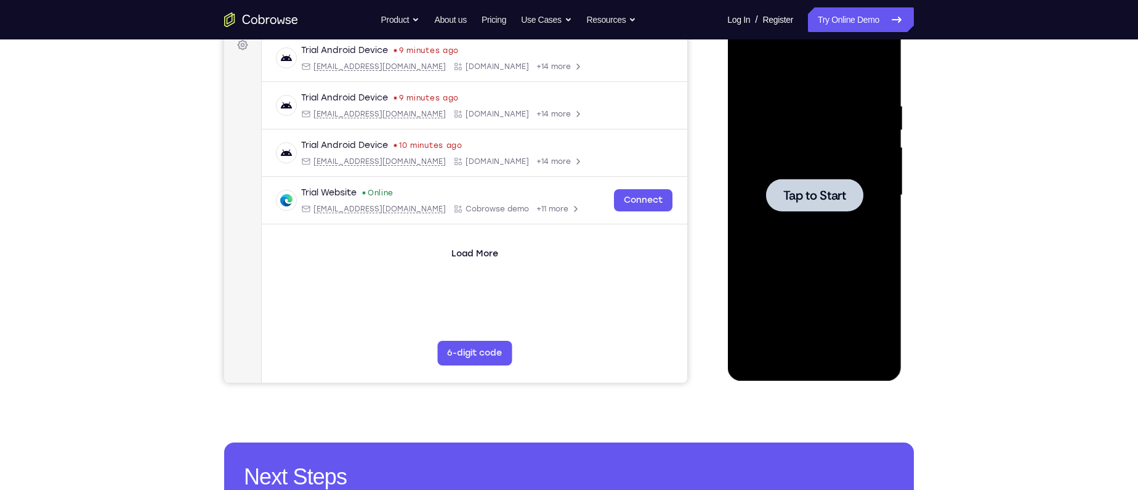
click at [830, 200] on span "Tap to Start" at bounding box center [814, 195] width 63 height 12
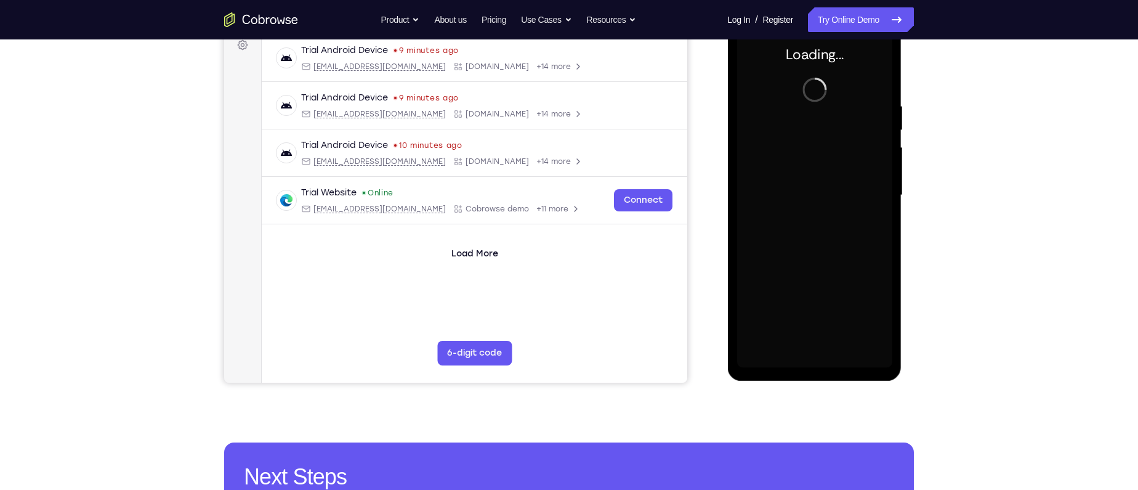
scroll to position [166, 0]
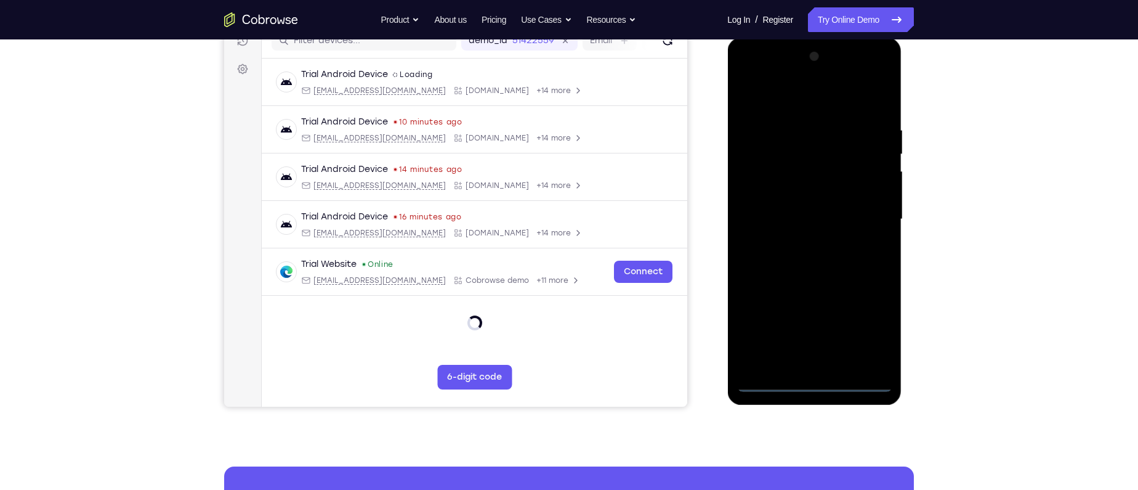
click at [817, 378] on div at bounding box center [814, 219] width 155 height 345
click at [814, 380] on div at bounding box center [814, 219] width 155 height 345
click at [872, 328] on div at bounding box center [814, 219] width 155 height 345
click at [782, 96] on div at bounding box center [814, 219] width 155 height 345
click at [766, 186] on div at bounding box center [814, 219] width 155 height 345
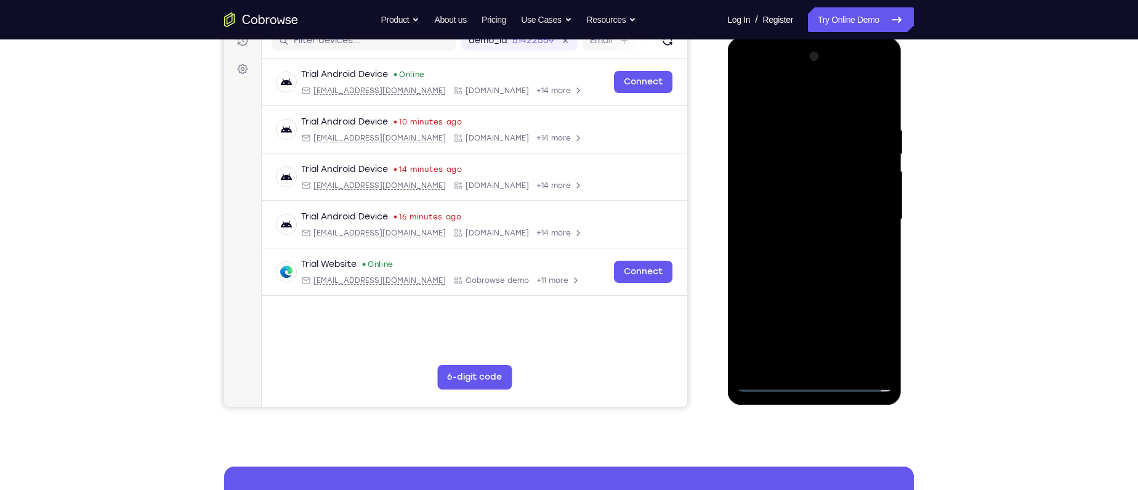
click at [811, 148] on div at bounding box center [814, 219] width 155 height 345
click at [812, 362] on div at bounding box center [814, 219] width 155 height 345
click at [801, 366] on div at bounding box center [814, 219] width 155 height 345
click at [798, 198] on div at bounding box center [814, 219] width 155 height 345
click at [795, 211] on div at bounding box center [814, 219] width 155 height 345
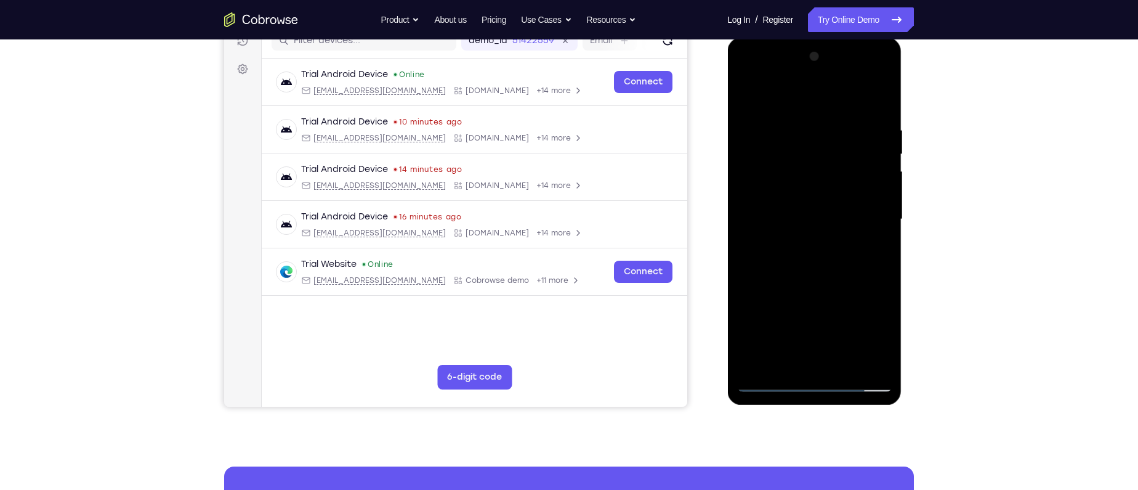
click at [814, 205] on div at bounding box center [814, 219] width 155 height 345
click at [806, 224] on div at bounding box center [814, 219] width 155 height 345
click at [812, 235] on div at bounding box center [814, 219] width 155 height 345
drag, startPoint x: 772, startPoint y: 100, endPoint x: 922, endPoint y: 107, distance: 150.4
click at [903, 107] on html "Online web based iOS Simulators and Android Emulators. Run iPhone, iPad, Mobile…" at bounding box center [815, 223] width 176 height 370
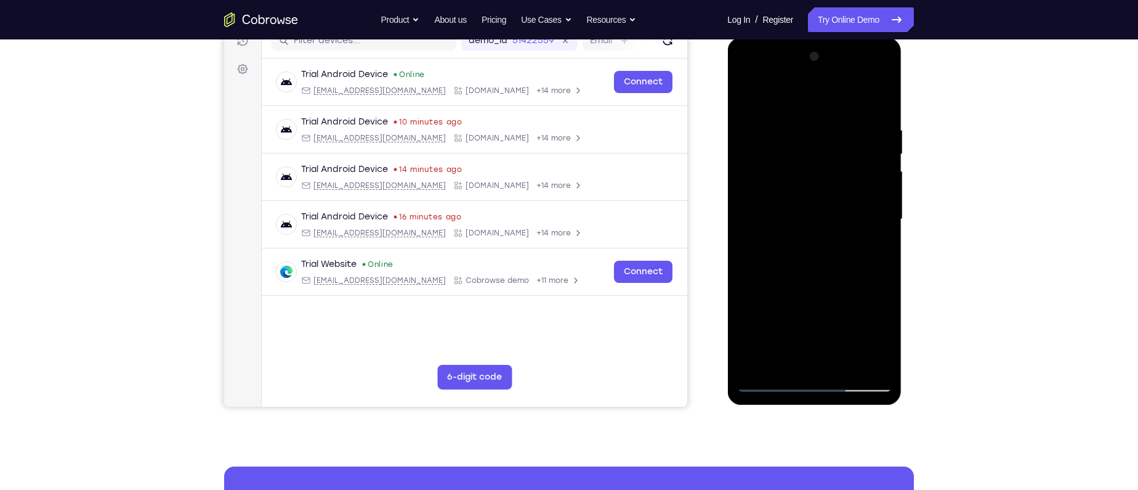
drag, startPoint x: 831, startPoint y: 264, endPoint x: 833, endPoint y: 184, distance: 80.1
click at [833, 184] on div at bounding box center [814, 219] width 155 height 345
click at [811, 354] on div at bounding box center [814, 219] width 155 height 345
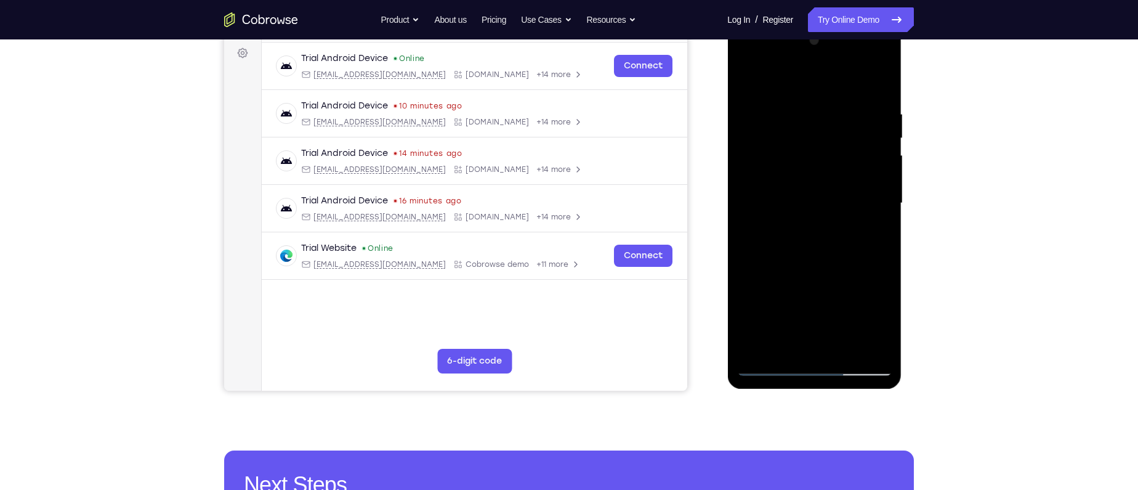
scroll to position [184, 0]
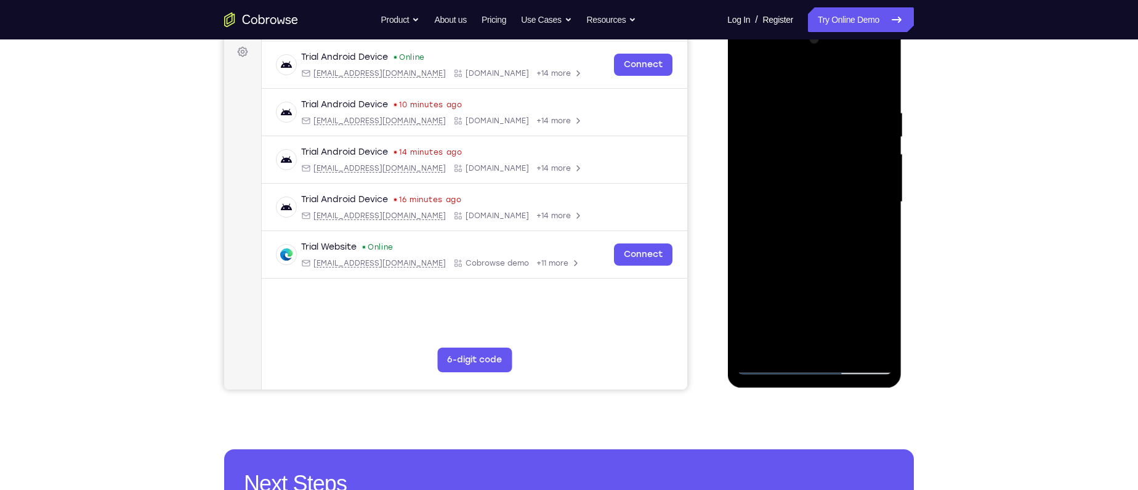
drag, startPoint x: 785, startPoint y: 281, endPoint x: 793, endPoint y: 162, distance: 119.2
click at [793, 162] on div at bounding box center [814, 202] width 155 height 345
drag, startPoint x: 833, startPoint y: 286, endPoint x: 831, endPoint y: 224, distance: 62.9
click at [831, 224] on div at bounding box center [814, 202] width 155 height 345
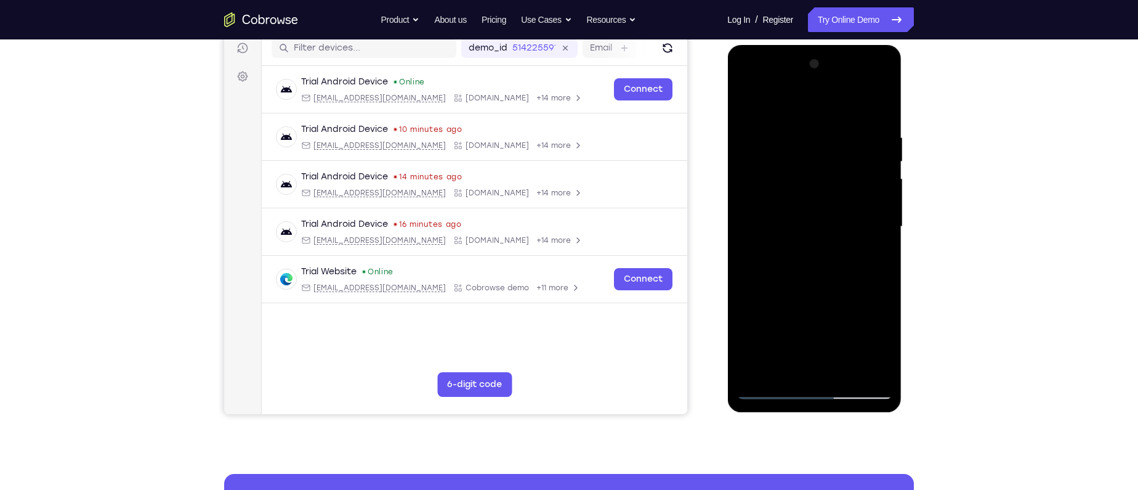
scroll to position [172, 0]
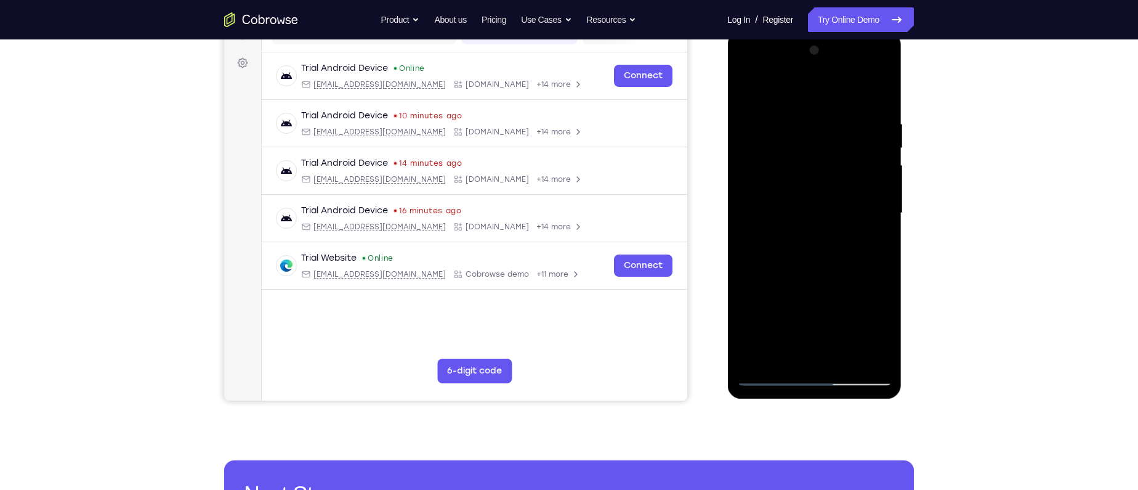
drag, startPoint x: 791, startPoint y: 140, endPoint x: 795, endPoint y: 236, distance: 95.5
click at [795, 236] on div at bounding box center [814, 213] width 155 height 345
click at [745, 152] on div at bounding box center [814, 213] width 155 height 345
click at [832, 260] on div at bounding box center [814, 213] width 155 height 345
click at [797, 241] on div at bounding box center [814, 213] width 155 height 345
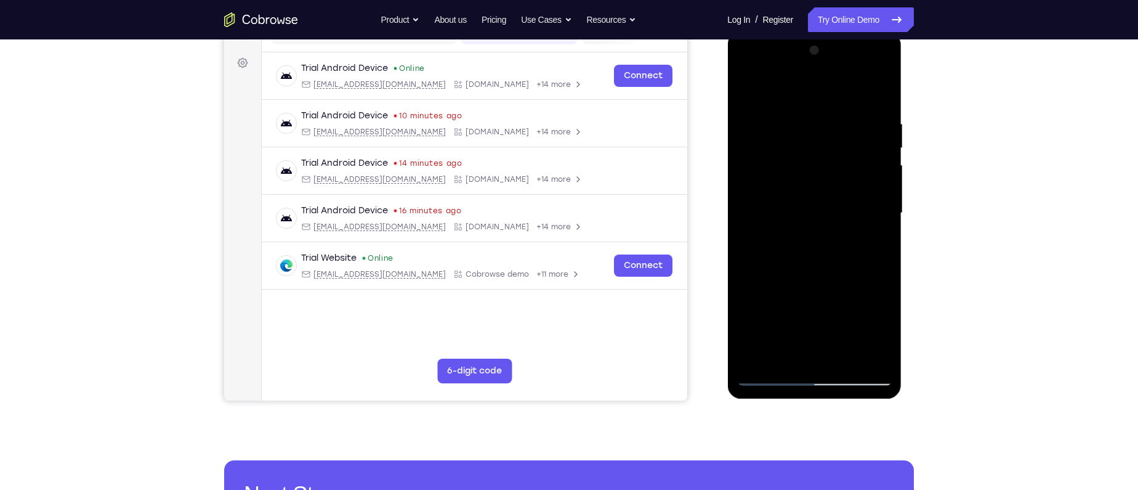
drag, startPoint x: 809, startPoint y: 299, endPoint x: 823, endPoint y: 158, distance: 141.1
click at [823, 158] on div at bounding box center [814, 213] width 155 height 345
drag, startPoint x: 822, startPoint y: 312, endPoint x: 847, endPoint y: 134, distance: 180.3
click at [847, 134] on div at bounding box center [814, 213] width 155 height 345
drag, startPoint x: 823, startPoint y: 291, endPoint x: 839, endPoint y: 164, distance: 127.3
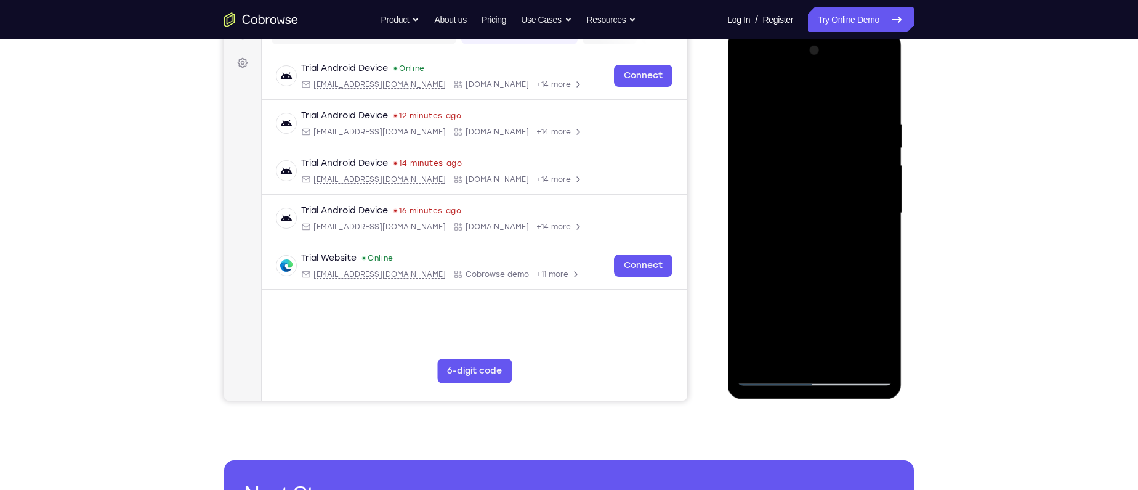
click at [839, 164] on div at bounding box center [814, 213] width 155 height 345
drag, startPoint x: 821, startPoint y: 299, endPoint x: 820, endPoint y: 116, distance: 182.3
click at [820, 116] on div at bounding box center [814, 213] width 155 height 345
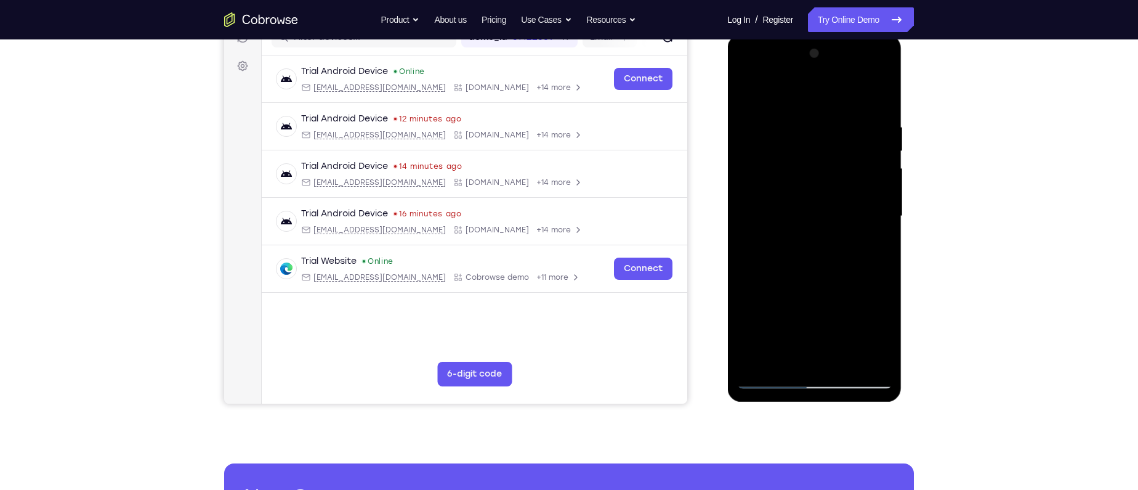
scroll to position [170, 0]
click at [854, 242] on div at bounding box center [814, 215] width 155 height 345
drag, startPoint x: 774, startPoint y: 192, endPoint x: 899, endPoint y: 186, distance: 125.2
click at [899, 186] on div at bounding box center [814, 217] width 174 height 367
drag, startPoint x: 793, startPoint y: 180, endPoint x: 928, endPoint y: 182, distance: 134.3
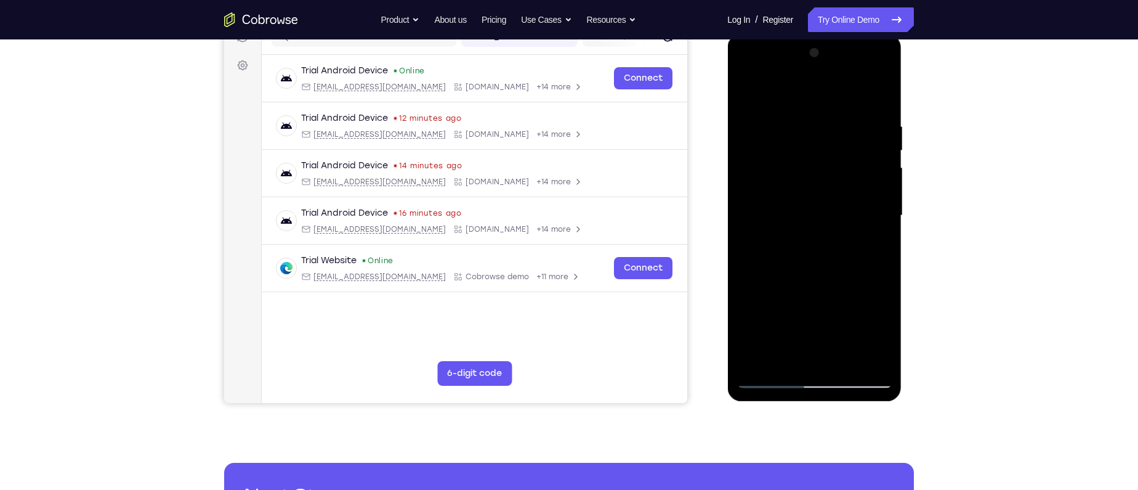
click at [903, 182] on html "Online web based iOS Simulators and Android Emulators. Run iPhone, iPad, Mobile…" at bounding box center [815, 219] width 176 height 370
drag, startPoint x: 781, startPoint y: 168, endPoint x: 907, endPoint y: 176, distance: 125.9
click at [903, 176] on html "Online web based iOS Simulators and Android Emulators. Run iPhone, iPad, Mobile…" at bounding box center [815, 219] width 176 height 370
drag, startPoint x: 847, startPoint y: 269, endPoint x: 849, endPoint y: 168, distance: 101.6
click at [849, 168] on div at bounding box center [814, 215] width 155 height 345
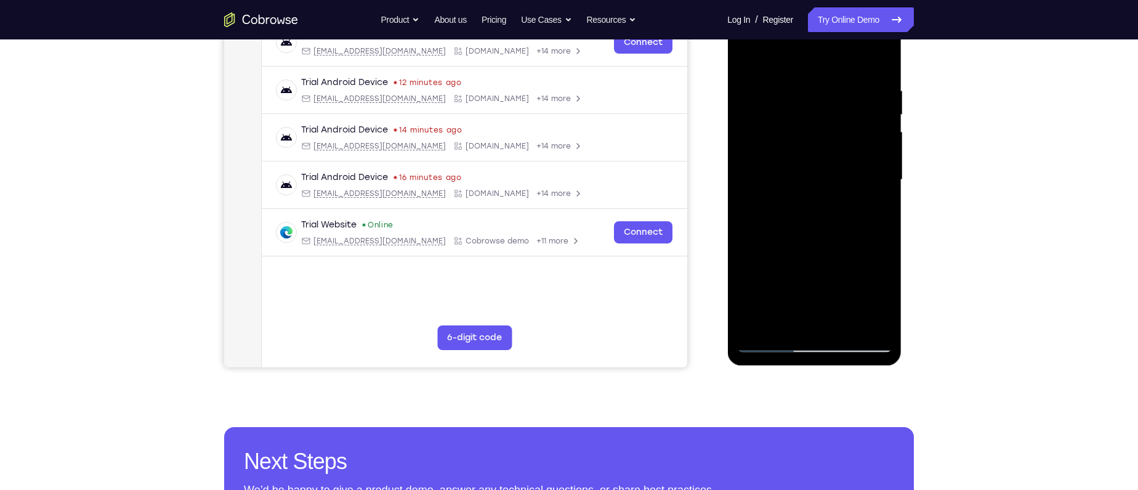
scroll to position [202, 0]
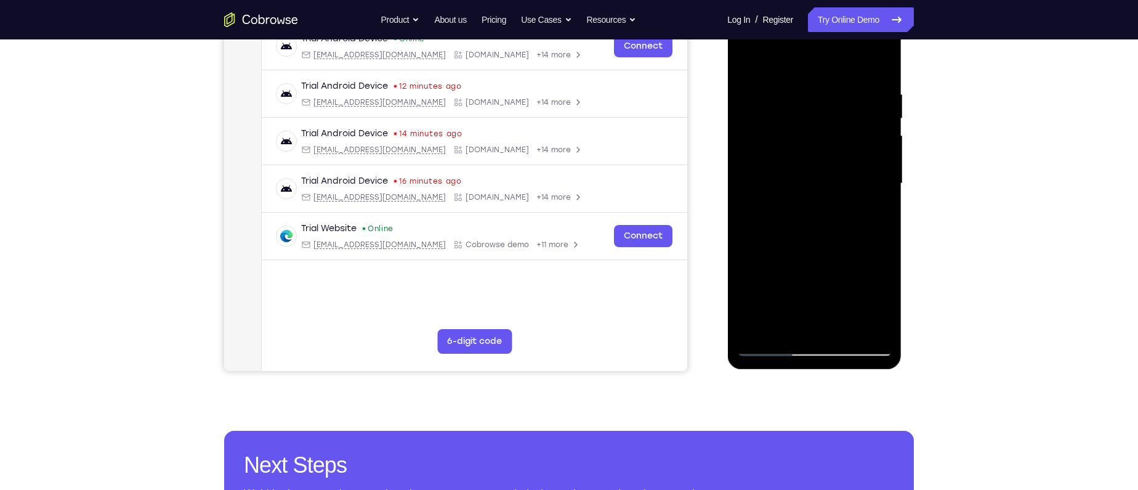
drag, startPoint x: 811, startPoint y: 266, endPoint x: 829, endPoint y: 172, distance: 95.4
click at [829, 172] on div at bounding box center [814, 183] width 155 height 345
drag, startPoint x: 811, startPoint y: 238, endPoint x: 814, endPoint y: 164, distance: 74.0
click at [814, 164] on div at bounding box center [814, 183] width 155 height 345
drag, startPoint x: 814, startPoint y: 238, endPoint x: 813, endPoint y: 150, distance: 88.7
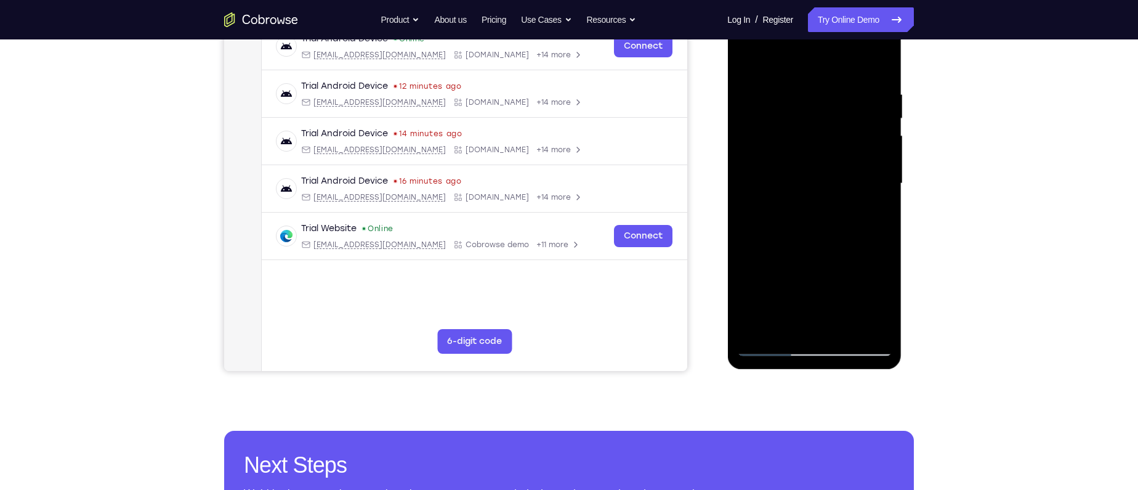
click at [813, 150] on div at bounding box center [814, 183] width 155 height 345
drag, startPoint x: 807, startPoint y: 214, endPoint x: 826, endPoint y: 151, distance: 66.1
click at [826, 151] on div at bounding box center [814, 183] width 155 height 345
drag, startPoint x: 831, startPoint y: 241, endPoint x: 838, endPoint y: 164, distance: 77.3
click at [838, 164] on div at bounding box center [814, 183] width 155 height 345
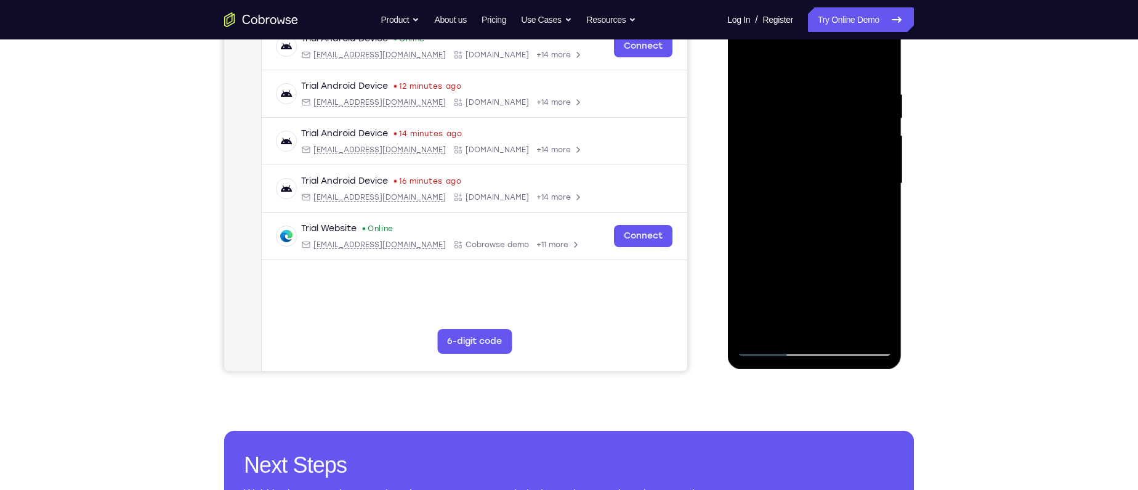
drag, startPoint x: 833, startPoint y: 231, endPoint x: 841, endPoint y: 124, distance: 106.9
click at [841, 124] on div at bounding box center [814, 183] width 155 height 345
click at [854, 275] on div at bounding box center [814, 183] width 155 height 345
drag, startPoint x: 838, startPoint y: 247, endPoint x: 837, endPoint y: 129, distance: 117.6
click at [837, 129] on div at bounding box center [814, 183] width 155 height 345
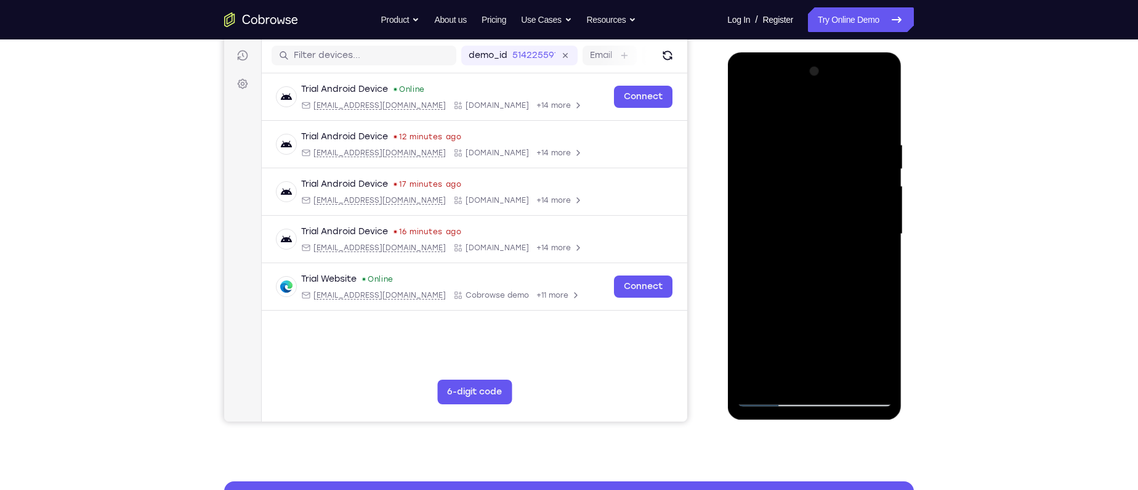
scroll to position [152, 0]
click at [744, 127] on div at bounding box center [814, 233] width 155 height 345
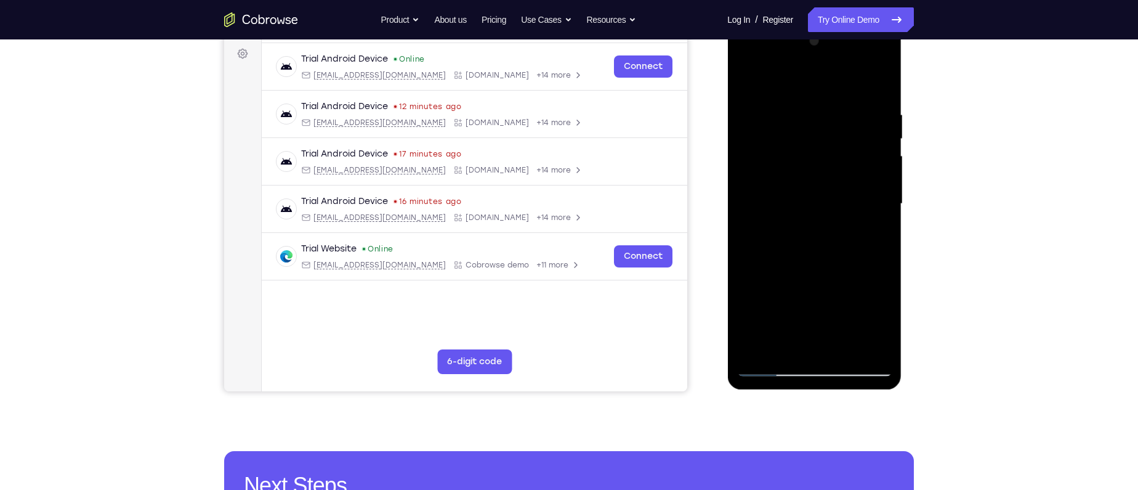
click at [852, 249] on div at bounding box center [814, 203] width 155 height 345
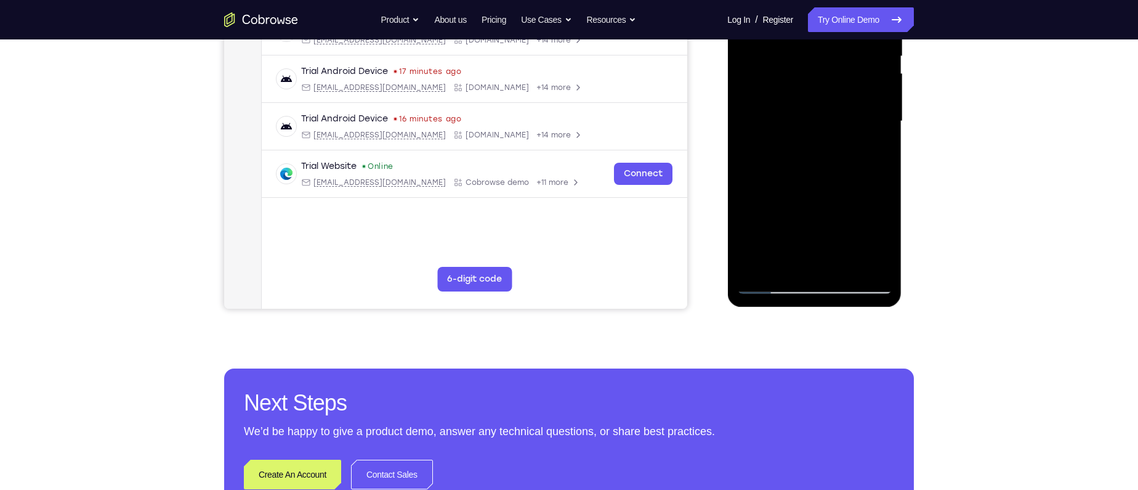
scroll to position [265, 0]
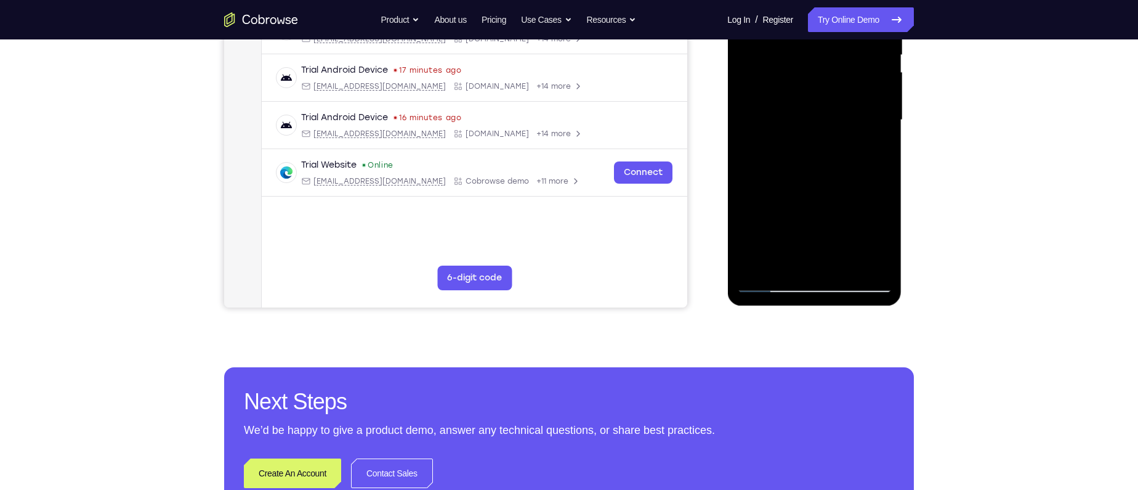
click at [807, 172] on div at bounding box center [814, 120] width 155 height 345
drag, startPoint x: 804, startPoint y: 195, endPoint x: 812, endPoint y: 92, distance: 102.6
click at [812, 92] on div at bounding box center [814, 120] width 155 height 345
drag, startPoint x: 820, startPoint y: 204, endPoint x: 828, endPoint y: 62, distance: 141.9
click at [828, 62] on div at bounding box center [814, 120] width 155 height 345
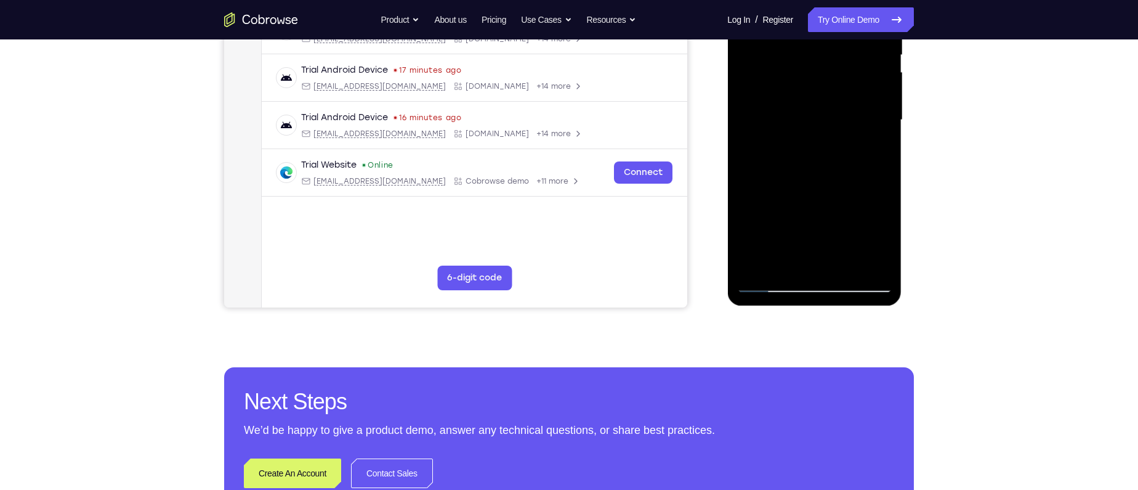
drag, startPoint x: 805, startPoint y: 219, endPoint x: 825, endPoint y: 81, distance: 140.1
click at [825, 81] on div at bounding box center [814, 120] width 155 height 345
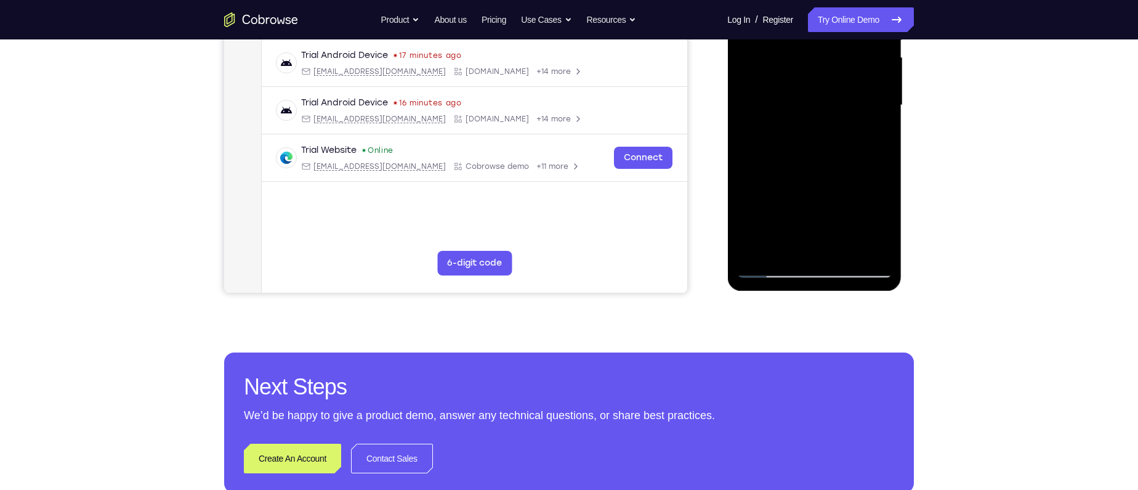
scroll to position [207, 0]
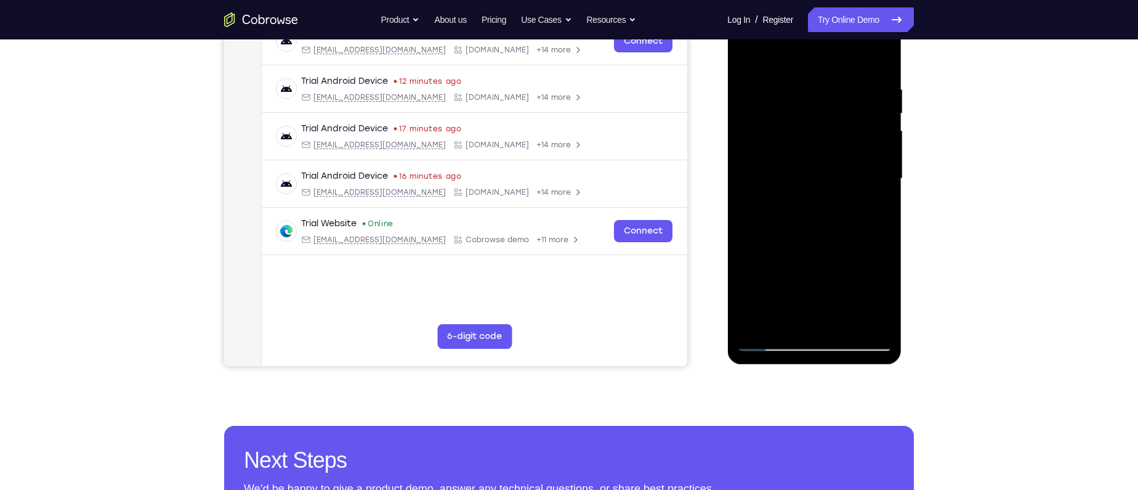
click at [759, 91] on div at bounding box center [814, 178] width 155 height 345
drag, startPoint x: 822, startPoint y: 280, endPoint x: 807, endPoint y: 81, distance: 199.5
click at [807, 81] on div at bounding box center [814, 178] width 155 height 345
drag, startPoint x: 817, startPoint y: 238, endPoint x: 820, endPoint y: 141, distance: 97.4
click at [820, 141] on div at bounding box center [814, 178] width 155 height 345
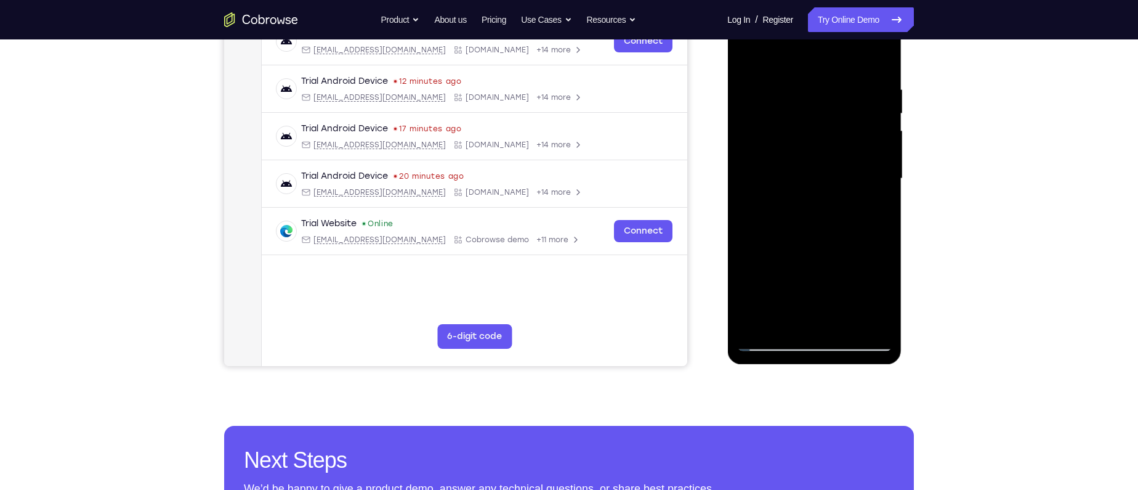
drag, startPoint x: 790, startPoint y: 235, endPoint x: 788, endPoint y: 67, distance: 167.5
click at [788, 67] on div at bounding box center [814, 178] width 155 height 345
drag, startPoint x: 817, startPoint y: 206, endPoint x: 814, endPoint y: 123, distance: 83.8
click at [814, 123] on div at bounding box center [814, 178] width 155 height 345
drag, startPoint x: 799, startPoint y: 222, endPoint x: 816, endPoint y: 68, distance: 154.3
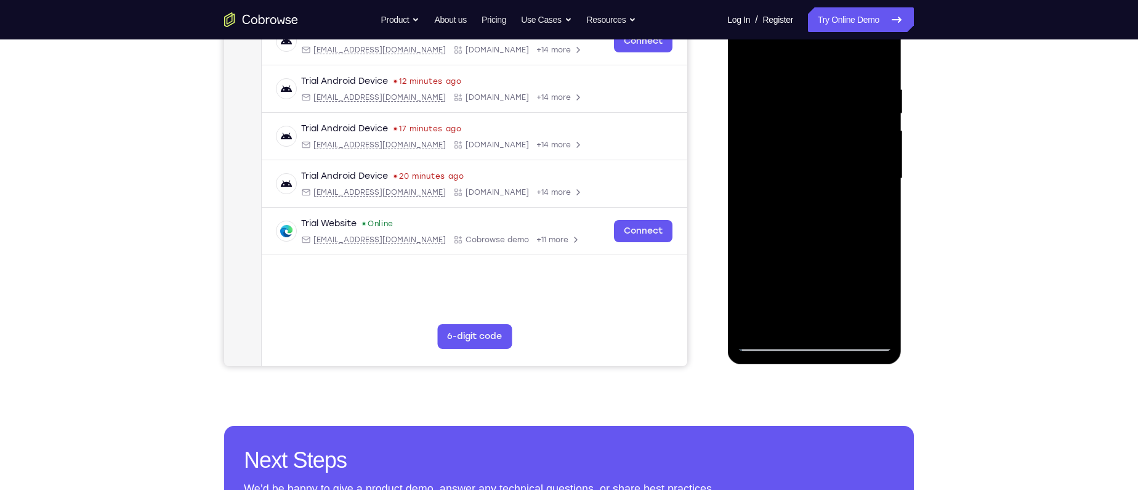
click at [816, 68] on div at bounding box center [814, 178] width 155 height 345
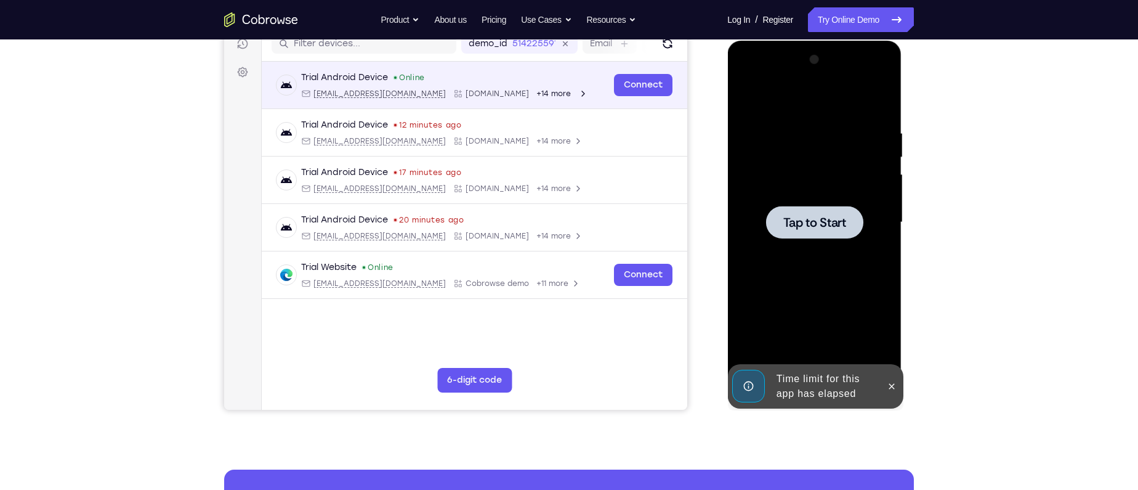
scroll to position [161, 0]
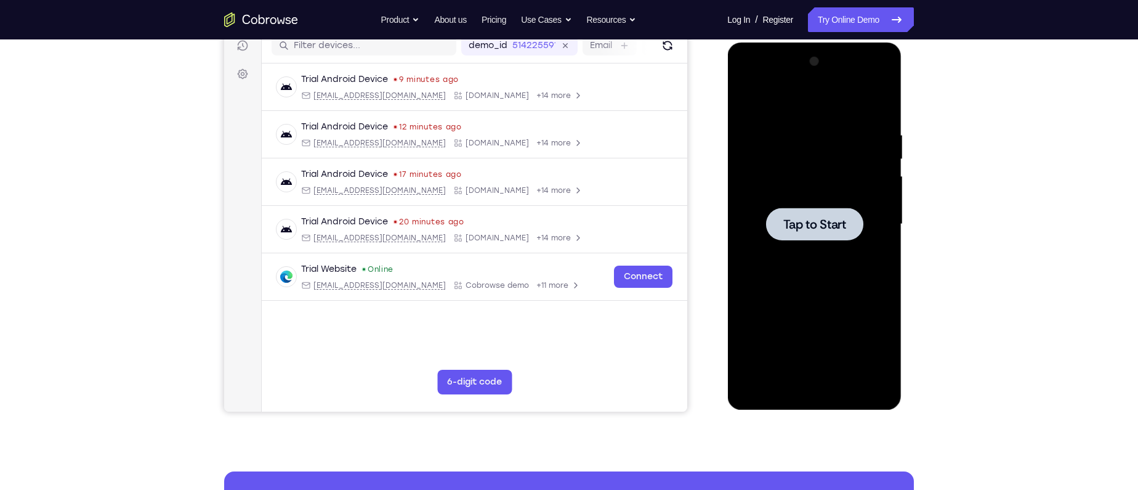
click at [809, 219] on span "Tap to Start" at bounding box center [814, 224] width 63 height 12
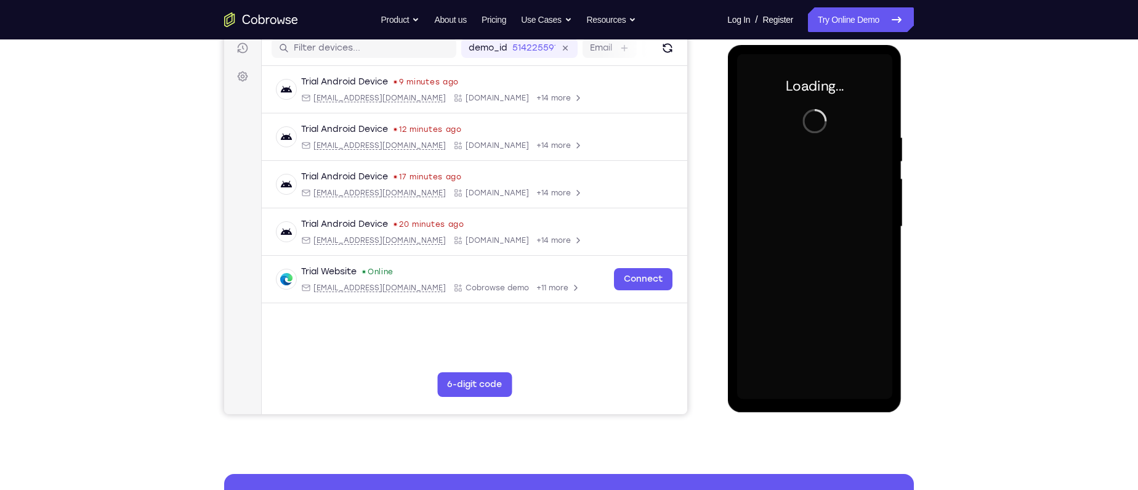
scroll to position [158, 0]
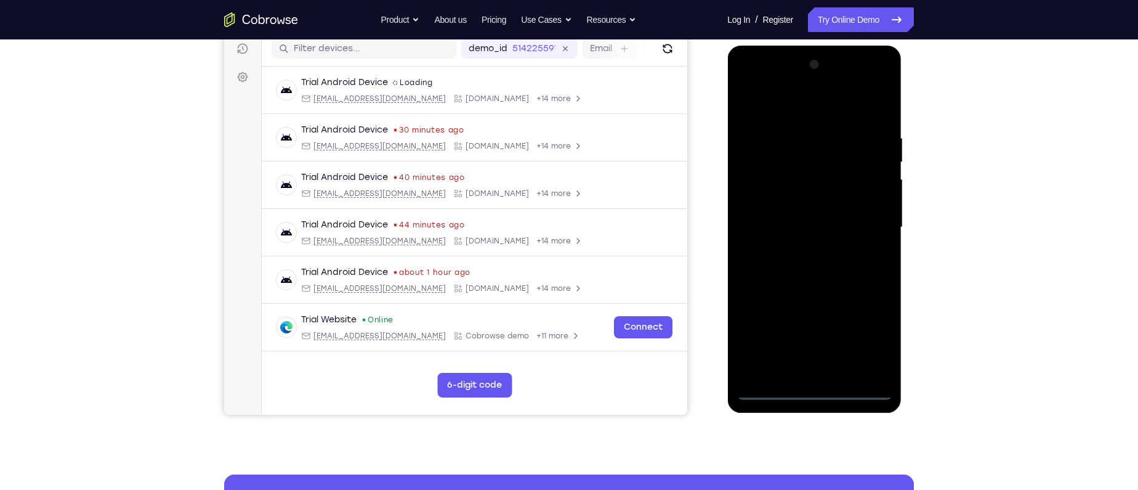
click at [811, 380] on div at bounding box center [814, 227] width 155 height 345
click at [867, 331] on div at bounding box center [814, 227] width 155 height 345
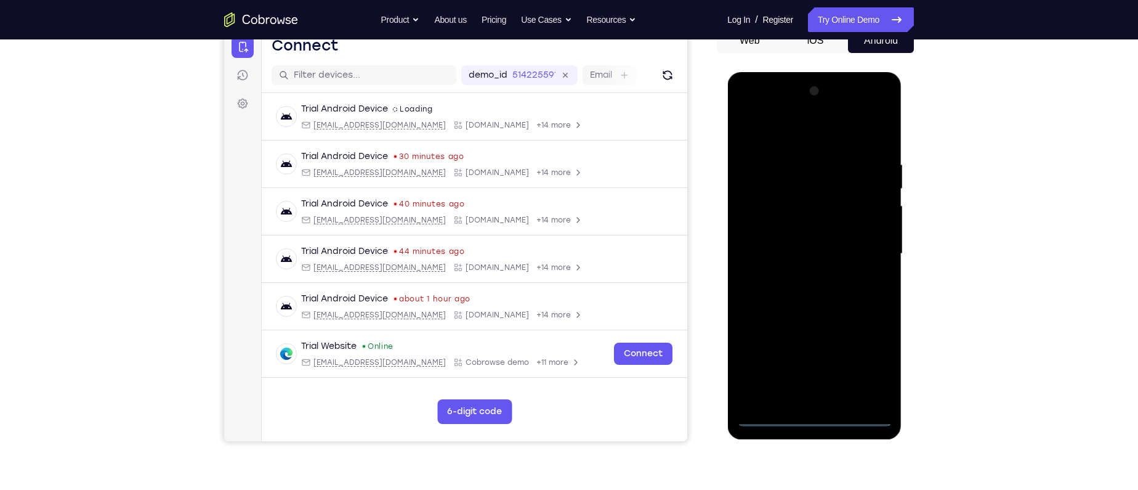
click at [765, 138] on div at bounding box center [814, 253] width 155 height 345
click at [870, 251] on div at bounding box center [814, 253] width 155 height 345
click at [800, 275] on div at bounding box center [814, 253] width 155 height 345
click at [809, 230] on div at bounding box center [814, 253] width 155 height 345
click at [796, 248] on div at bounding box center [814, 253] width 155 height 345
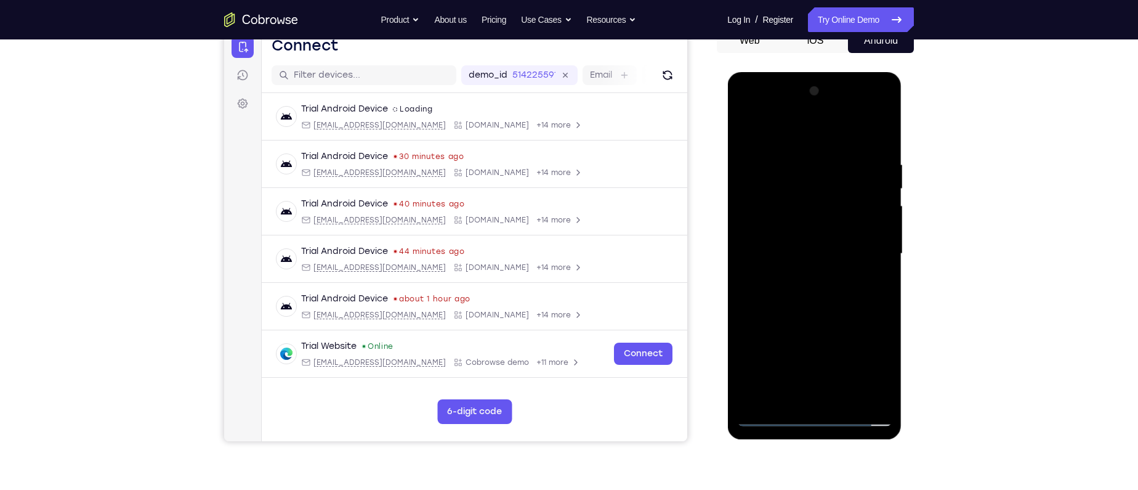
click at [811, 220] on div at bounding box center [814, 253] width 155 height 345
drag, startPoint x: 783, startPoint y: 133, endPoint x: 958, endPoint y: 143, distance: 175.2
click at [903, 143] on html "Online web based iOS Simulators and Android Emulators. Run iPhone, iPad, Mobile…" at bounding box center [815, 257] width 176 height 370
click at [762, 330] on div at bounding box center [814, 253] width 155 height 345
click at [847, 380] on div at bounding box center [814, 253] width 155 height 345
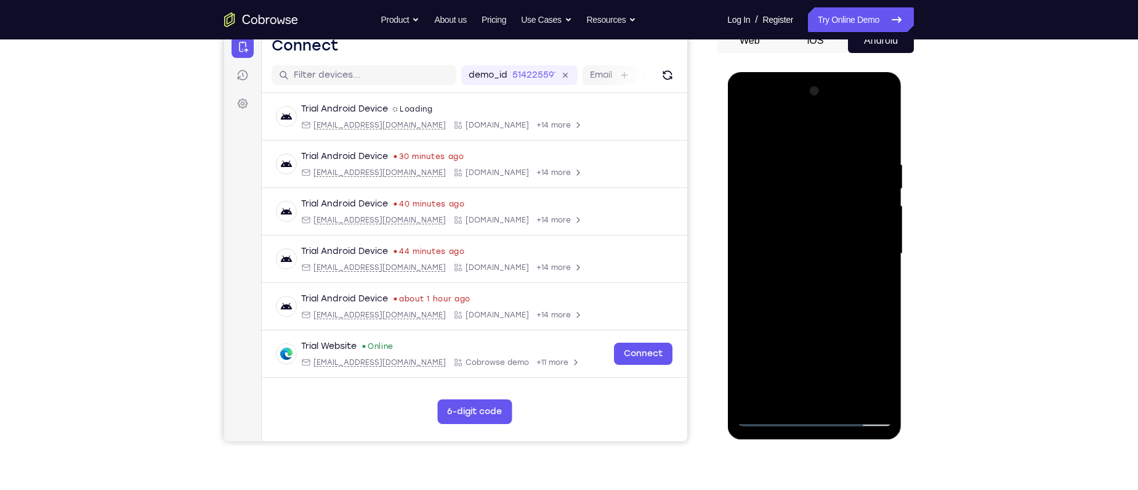
click at [809, 317] on div at bounding box center [814, 253] width 155 height 345
click at [774, 245] on div at bounding box center [814, 253] width 155 height 345
click at [771, 380] on div at bounding box center [814, 253] width 155 height 345
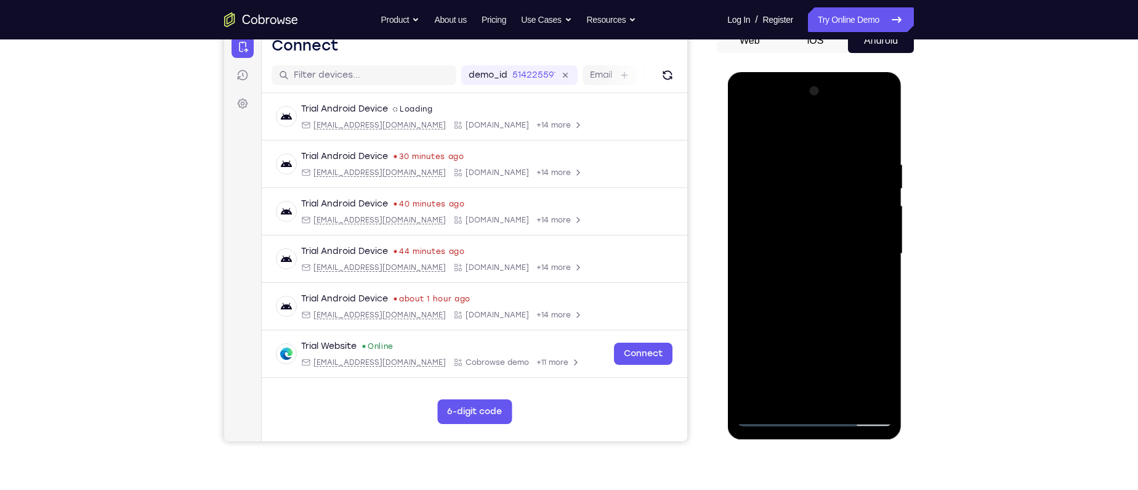
click at [771, 380] on div at bounding box center [814, 253] width 155 height 345
click at [844, 380] on div at bounding box center [814, 253] width 155 height 345
drag, startPoint x: 808, startPoint y: 358, endPoint x: 804, endPoint y: 197, distance: 160.8
click at [804, 197] on div at bounding box center [814, 253] width 155 height 345
drag, startPoint x: 793, startPoint y: 278, endPoint x: 770, endPoint y: 366, distance: 90.5
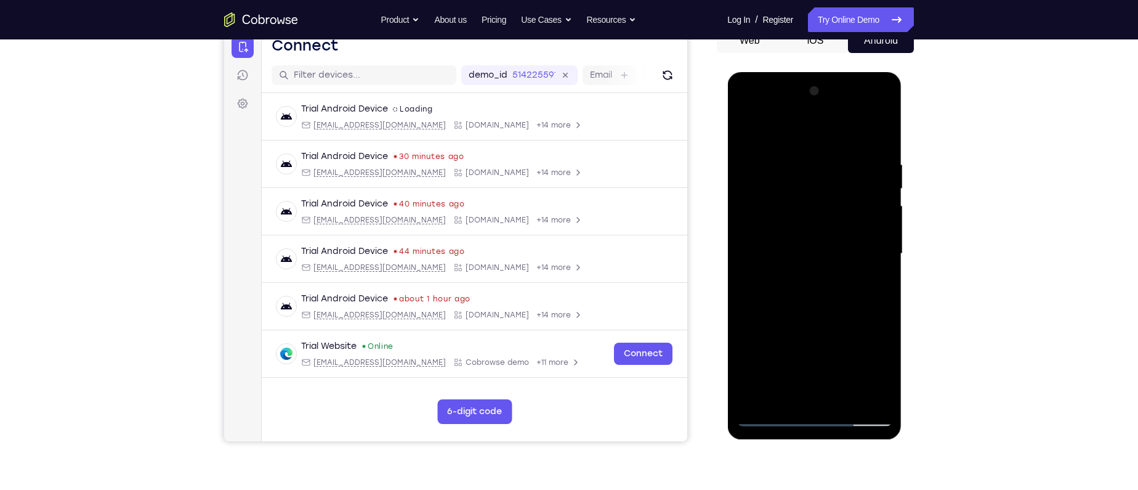
click at [770, 366] on div at bounding box center [814, 253] width 155 height 345
drag, startPoint x: 782, startPoint y: 367, endPoint x: 784, endPoint y: 283, distance: 84.4
click at [784, 283] on div at bounding box center [814, 253] width 155 height 345
drag, startPoint x: 787, startPoint y: 379, endPoint x: 785, endPoint y: 298, distance: 80.7
click at [785, 298] on div at bounding box center [814, 253] width 155 height 345
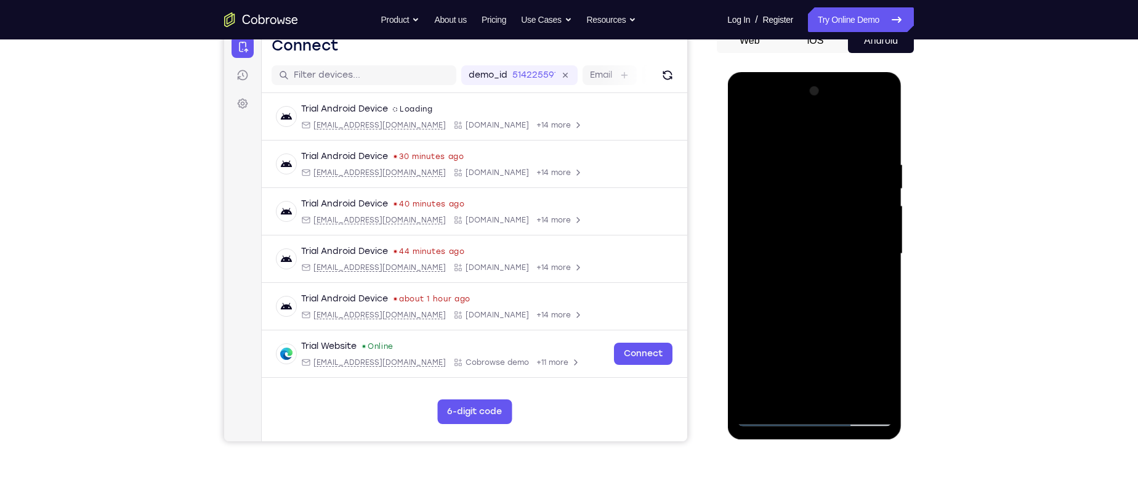
drag, startPoint x: 772, startPoint y: 386, endPoint x: 779, endPoint y: 299, distance: 87.1
click at [779, 299] on div at bounding box center [814, 253] width 155 height 345
drag, startPoint x: 774, startPoint y: 400, endPoint x: 779, endPoint y: 305, distance: 95.0
click at [779, 305] on div at bounding box center [814, 253] width 155 height 345
click at [774, 326] on div at bounding box center [814, 253] width 155 height 345
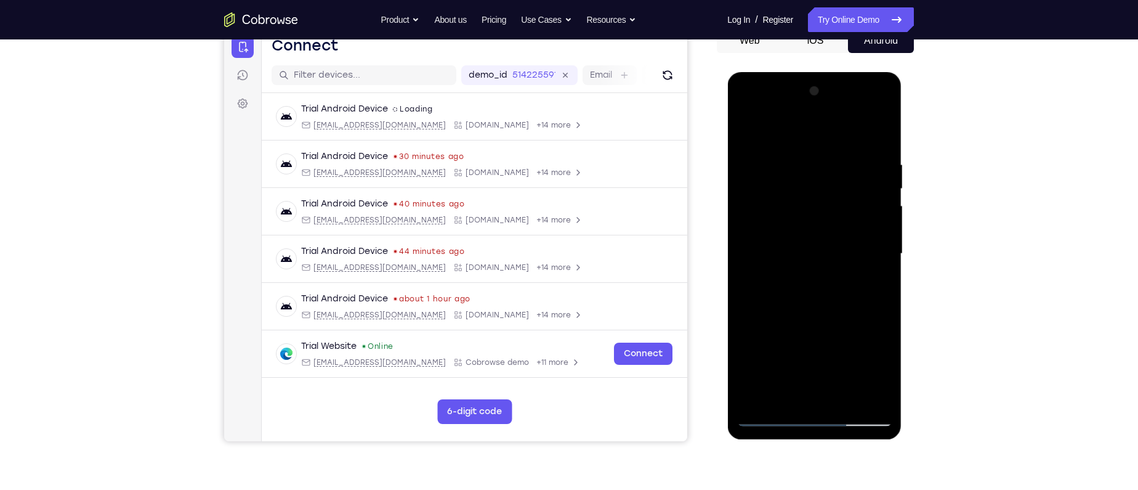
click at [804, 380] on div at bounding box center [814, 253] width 155 height 345
click at [767, 285] on div at bounding box center [814, 253] width 155 height 345
click at [834, 257] on span "Tap to Start" at bounding box center [814, 254] width 63 height 12
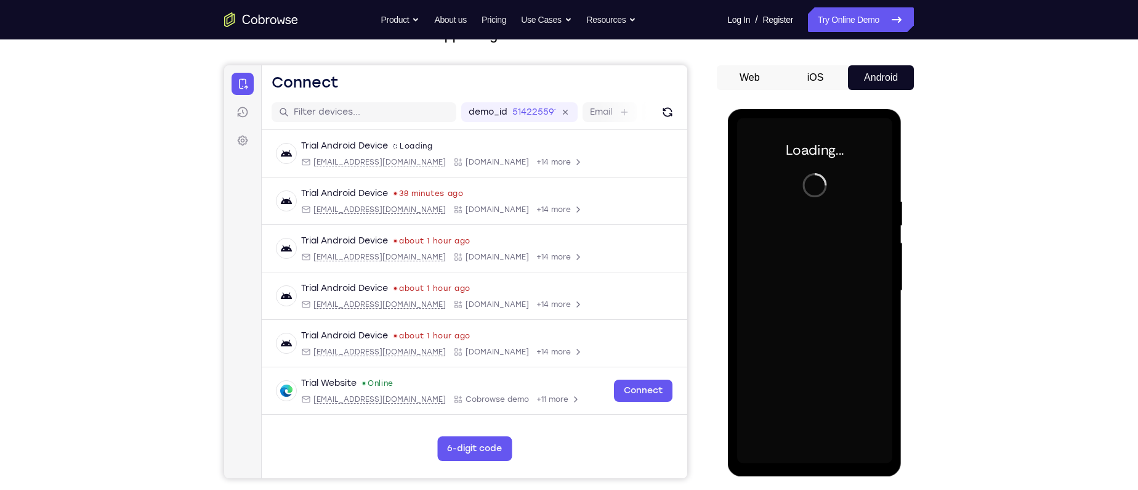
scroll to position [94, 0]
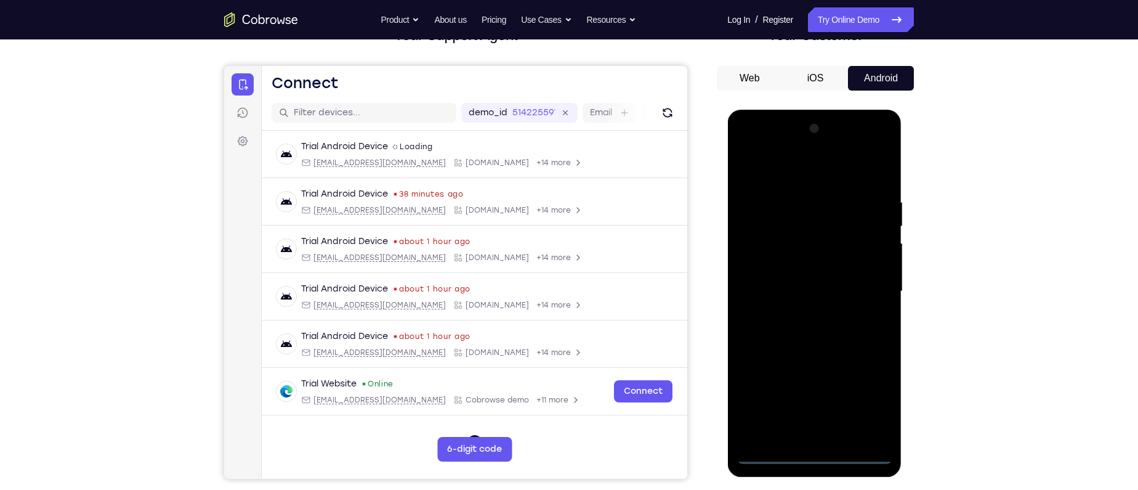
click at [812, 380] on div at bounding box center [814, 291] width 155 height 345
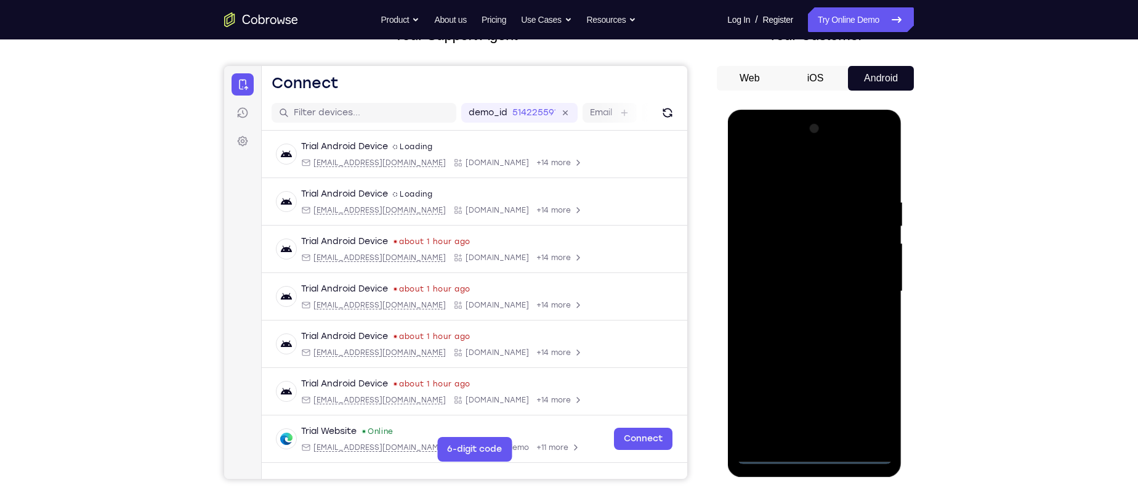
click at [815, 380] on div at bounding box center [814, 291] width 155 height 345
click at [873, 380] on div at bounding box center [814, 291] width 155 height 345
click at [775, 169] on div at bounding box center [814, 291] width 155 height 345
click at [870, 281] on div at bounding box center [814, 291] width 155 height 345
click at [806, 313] on div at bounding box center [814, 291] width 155 height 345
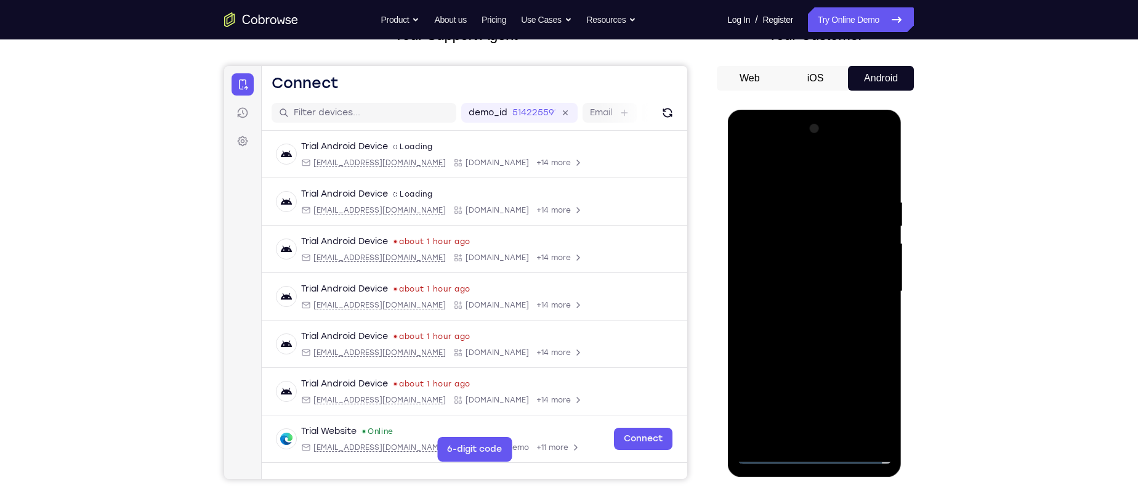
click at [819, 286] on div at bounding box center [814, 291] width 155 height 345
click at [817, 270] on div at bounding box center [814, 291] width 155 height 345
click at [821, 294] on div at bounding box center [814, 291] width 155 height 345
click at [814, 348] on div at bounding box center [814, 291] width 155 height 345
drag, startPoint x: 868, startPoint y: 338, endPoint x: 867, endPoint y: 317, distance: 21.6
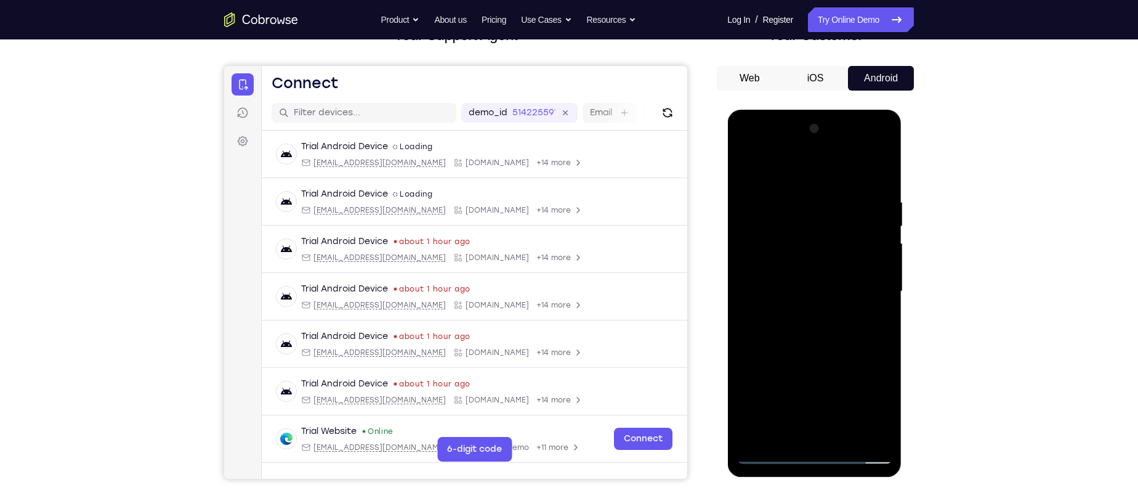
click at [867, 317] on div at bounding box center [814, 291] width 155 height 345
click at [881, 323] on div at bounding box center [814, 291] width 155 height 345
drag, startPoint x: 823, startPoint y: 367, endPoint x: 820, endPoint y: 302, distance: 64.8
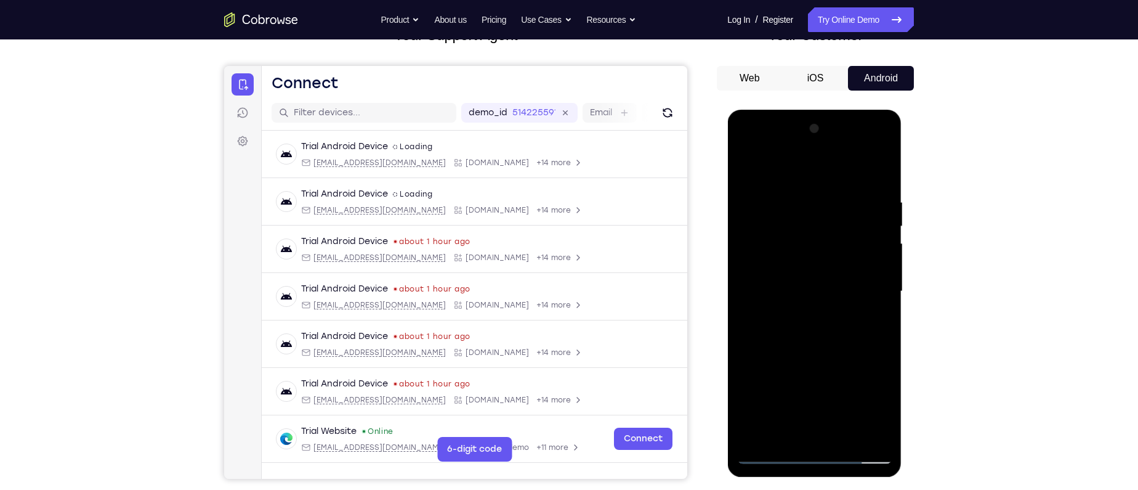
click at [820, 302] on div at bounding box center [814, 291] width 155 height 345
click at [758, 380] on div at bounding box center [814, 291] width 155 height 345
click at [843, 380] on div at bounding box center [814, 291] width 155 height 345
click at [815, 357] on div at bounding box center [814, 291] width 155 height 345
drag, startPoint x: 809, startPoint y: 411, endPoint x: 798, endPoint y: 222, distance: 190.0
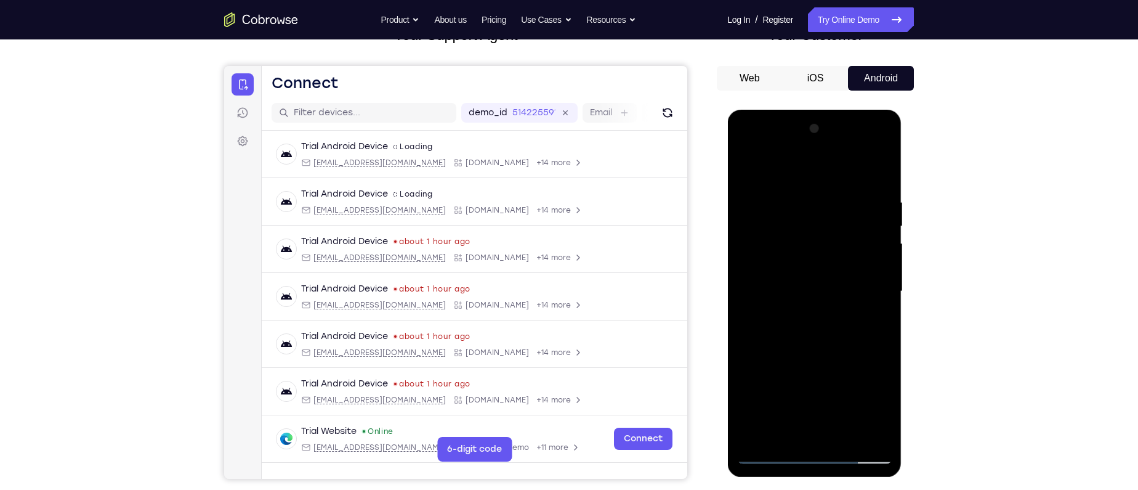
click at [798, 245] on div at bounding box center [814, 291] width 155 height 345
drag, startPoint x: 808, startPoint y: 366, endPoint x: 804, endPoint y: 254, distance: 112.2
click at [804, 254] on div at bounding box center [814, 291] width 155 height 345
click at [802, 323] on div at bounding box center [814, 291] width 155 height 345
click at [772, 380] on div at bounding box center [814, 291] width 155 height 345
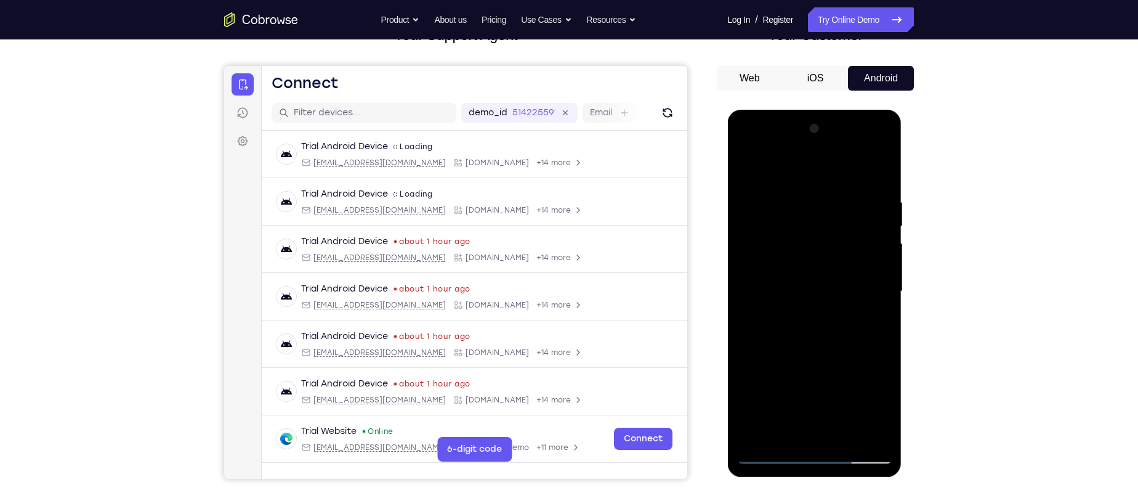
drag, startPoint x: 780, startPoint y: 415, endPoint x: 785, endPoint y: 322, distance: 93.2
click at [785, 322] on div at bounding box center [814, 291] width 155 height 345
drag, startPoint x: 796, startPoint y: 398, endPoint x: 788, endPoint y: 343, distance: 55.3
click at [788, 343] on div at bounding box center [814, 291] width 155 height 345
click at [787, 380] on div at bounding box center [814, 291] width 155 height 345
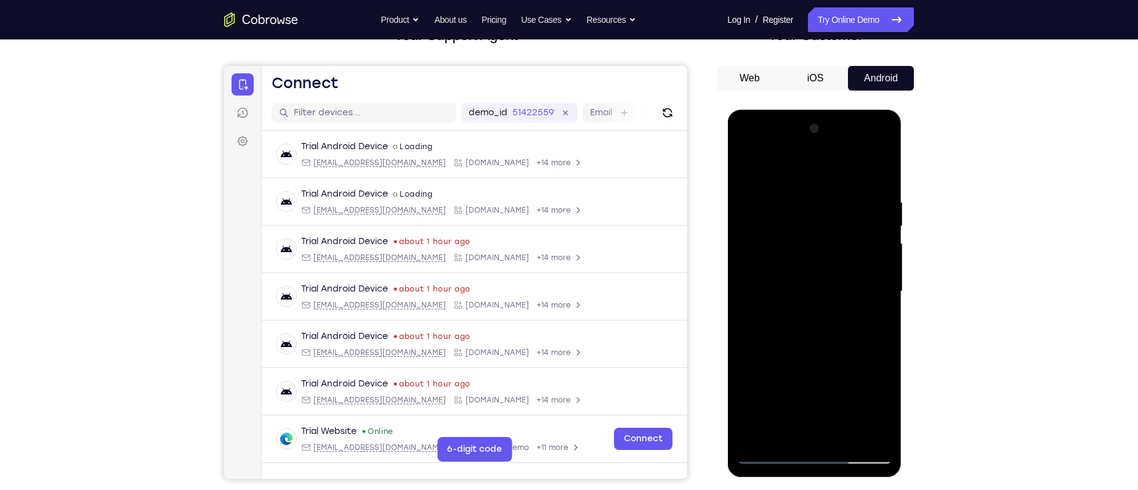
click at [787, 380] on div at bounding box center [814, 291] width 155 height 345
click at [771, 380] on div at bounding box center [814, 291] width 155 height 345
click at [770, 380] on div at bounding box center [814, 291] width 155 height 345
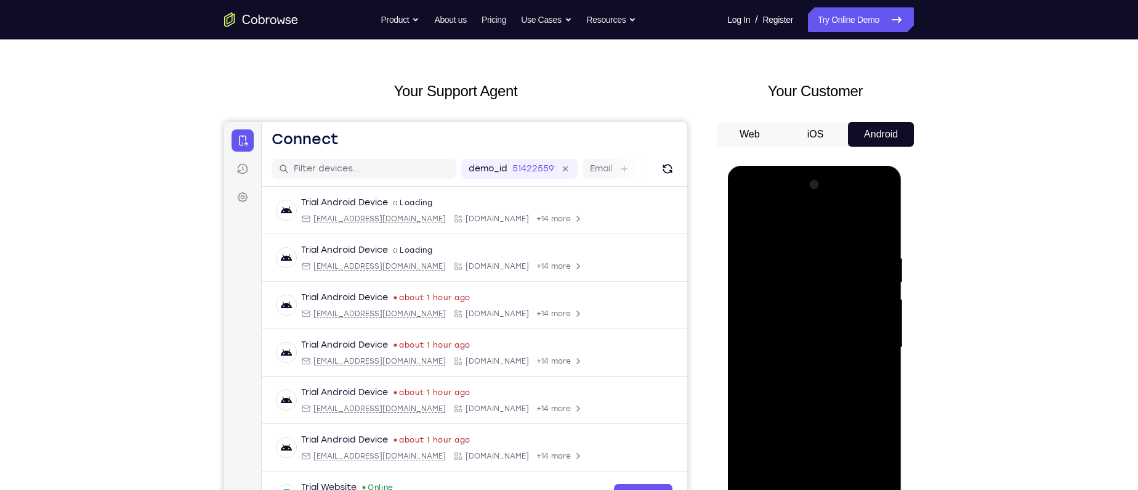
scroll to position [36, 0]
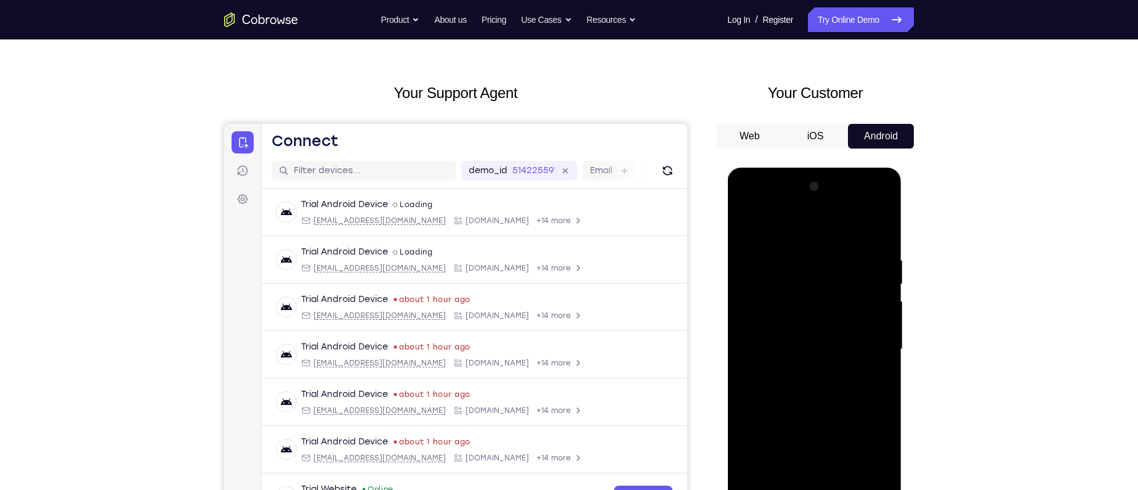
drag, startPoint x: 847, startPoint y: 289, endPoint x: 843, endPoint y: 374, distance: 84.5
click at [843, 374] on div at bounding box center [814, 349] width 155 height 345
click at [792, 246] on div at bounding box center [814, 349] width 155 height 345
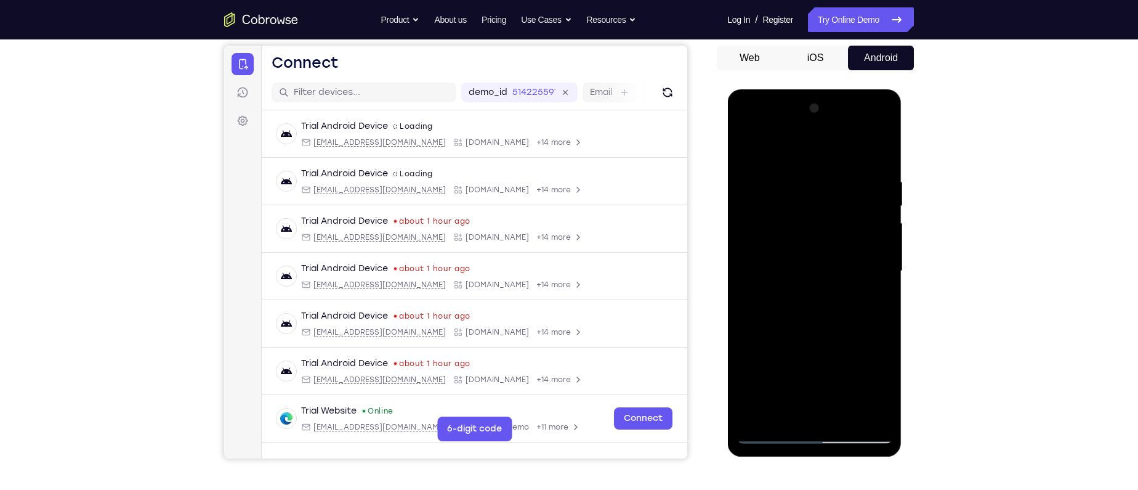
scroll to position [114, 0]
drag, startPoint x: 784, startPoint y: 251, endPoint x: 901, endPoint y: 261, distance: 117.5
click at [901, 261] on div at bounding box center [814, 273] width 174 height 367
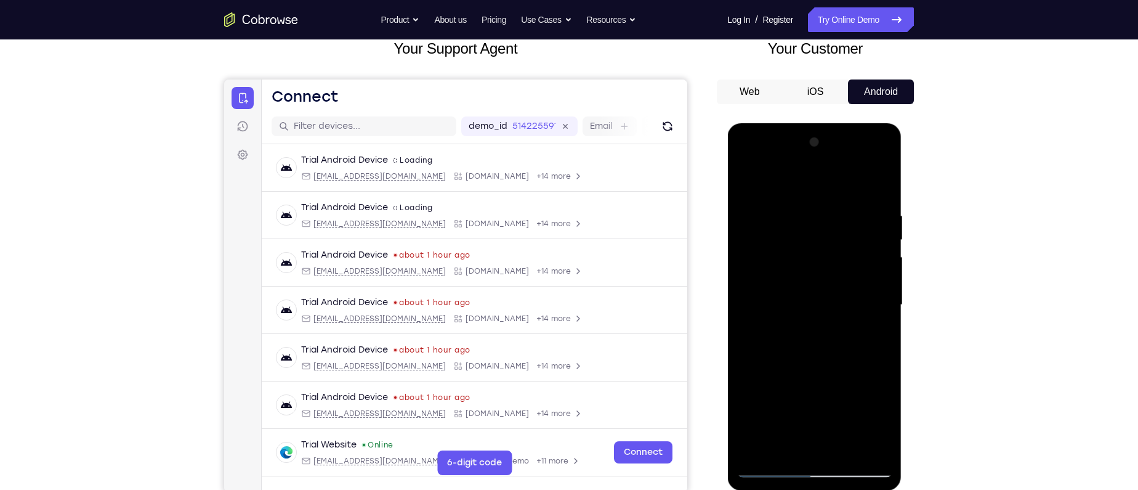
scroll to position [71, 0]
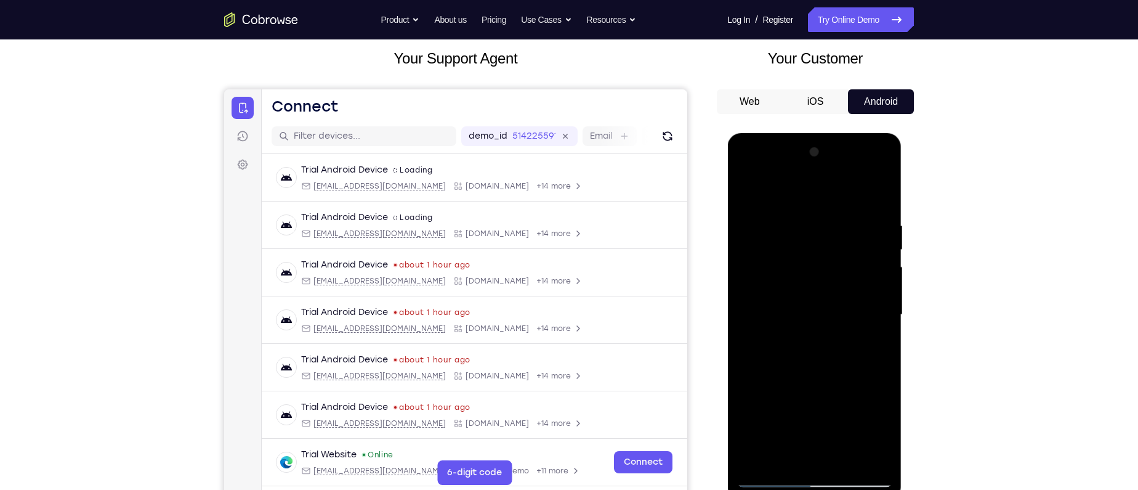
click at [835, 251] on div at bounding box center [814, 314] width 155 height 345
drag, startPoint x: 762, startPoint y: 249, endPoint x: 921, endPoint y: 256, distance: 158.5
click at [903, 256] on html "Online web based iOS Simulators and Android Emulators. Run iPhone, iPad, Mobile…" at bounding box center [815, 318] width 176 height 370
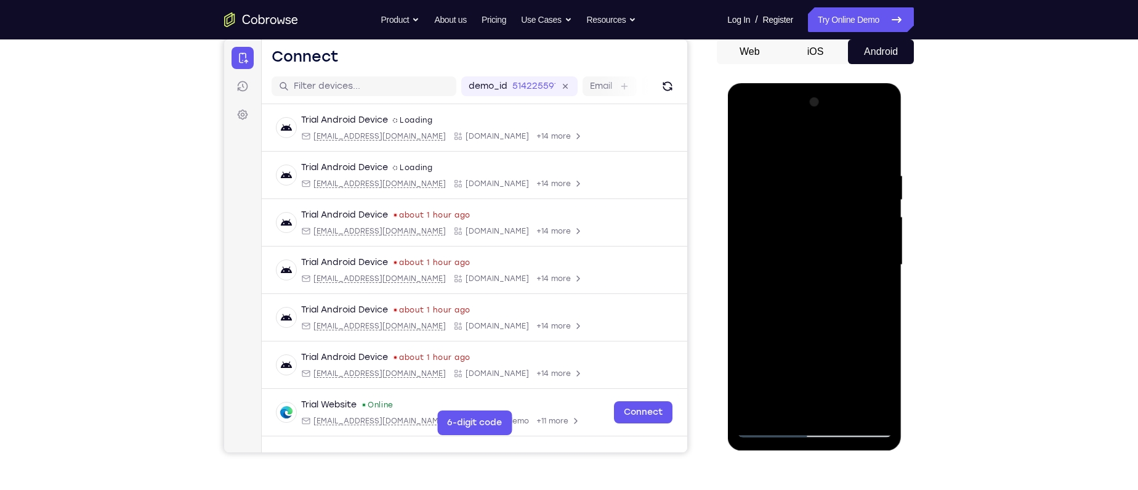
scroll to position [122, 0]
drag, startPoint x: 758, startPoint y: 231, endPoint x: 966, endPoint y: 255, distance: 209.6
click at [903, 255] on html "Online web based iOS Simulators and Android Emulators. Run iPhone, iPad, Mobile…" at bounding box center [815, 267] width 176 height 370
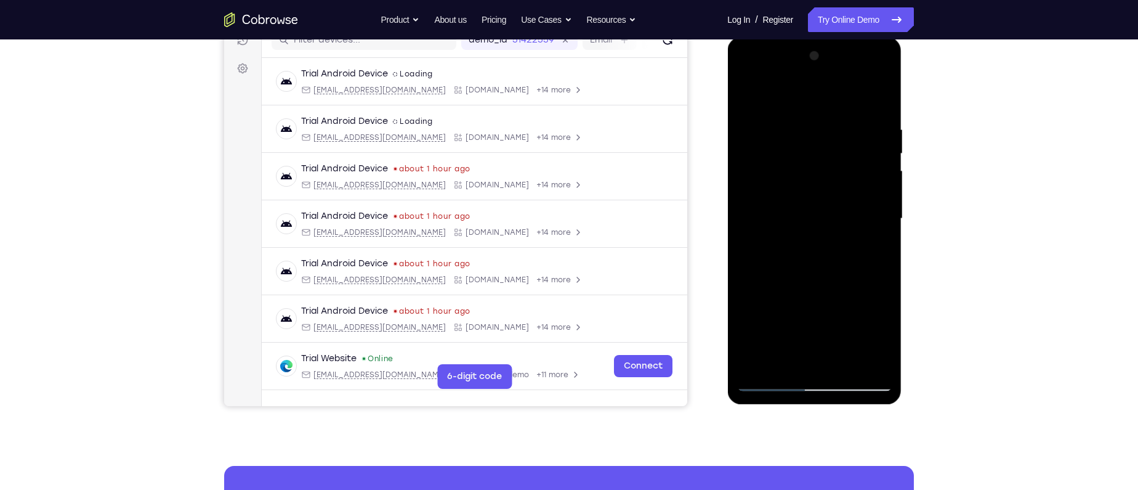
scroll to position [164, 0]
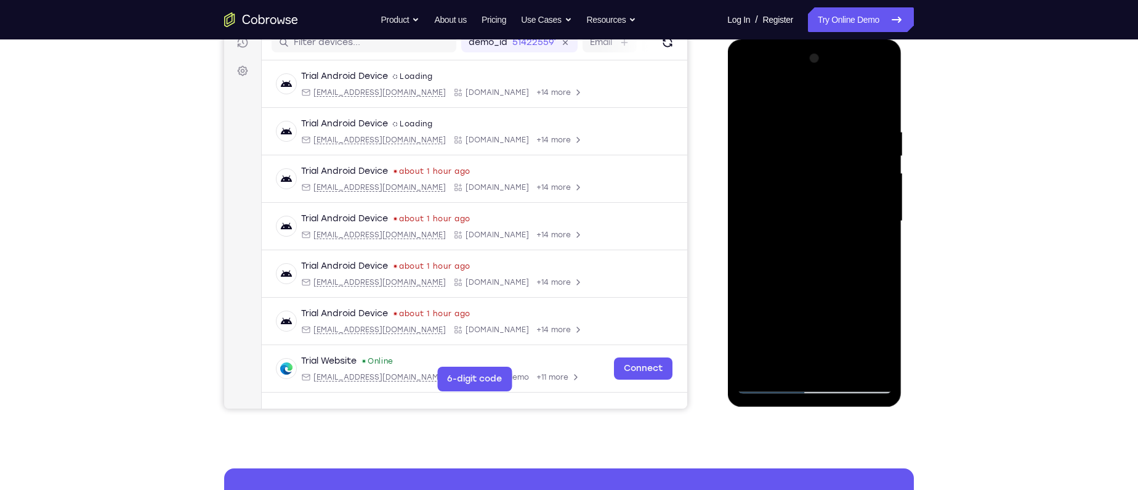
click at [749, 230] on div at bounding box center [814, 221] width 155 height 345
click at [745, 178] on div at bounding box center [814, 221] width 155 height 345
click at [763, 179] on div at bounding box center [814, 221] width 155 height 345
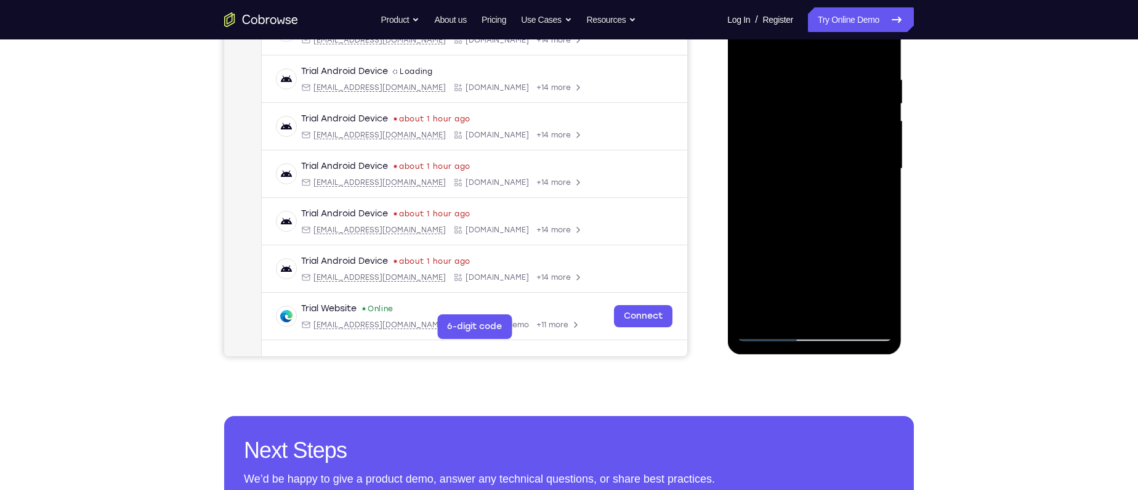
scroll to position [217, 0]
drag, startPoint x: 773, startPoint y: 177, endPoint x: 918, endPoint y: 180, distance: 144.8
click at [903, 180] on html "Online web based iOS Simulators and Android Emulators. Run iPhone, iPad, Mobile…" at bounding box center [815, 171] width 176 height 370
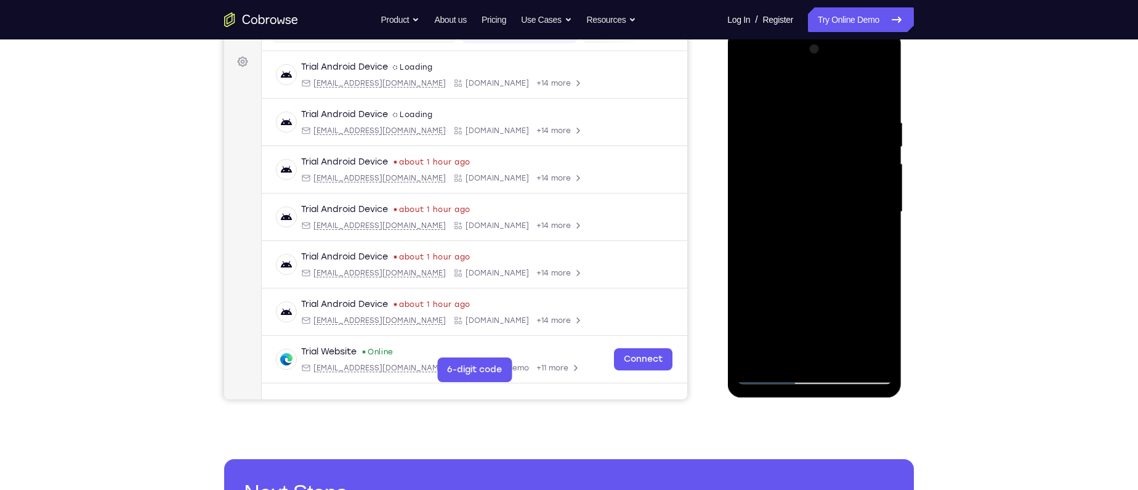
scroll to position [172, 0]
